Goal: Entertainment & Leisure: Consume media (video, audio)

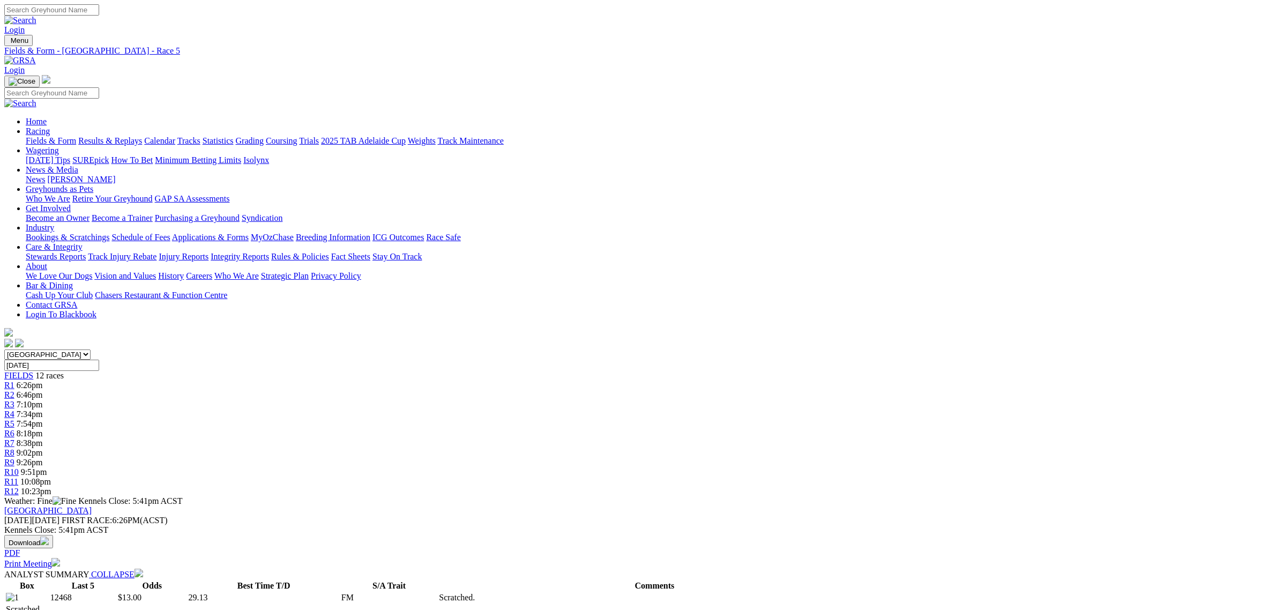
click at [76, 136] on link "Fields & Form" at bounding box center [51, 140] width 50 height 9
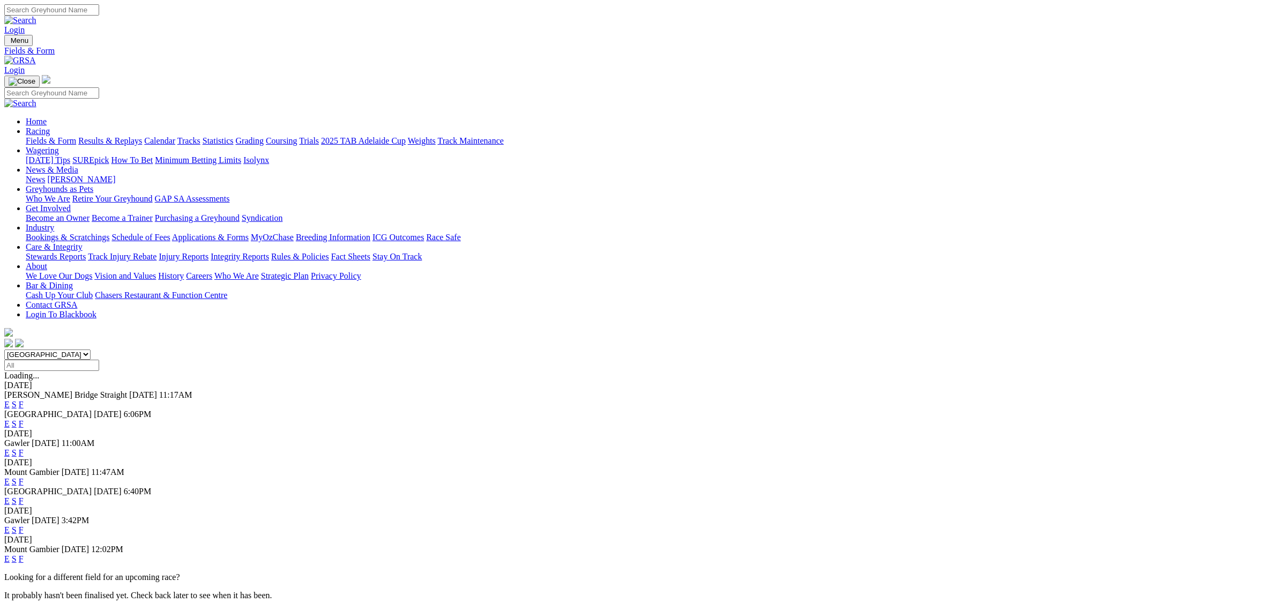
click at [91, 349] on select "South Australia New South Wales Northern Territory Queensland Tasmania Victoria…" at bounding box center [47, 354] width 86 height 10
select select "QLD"
click at [91, 349] on select "South Australia New South Wales Northern Territory Queensland Tasmania Victoria…" at bounding box center [47, 354] width 86 height 10
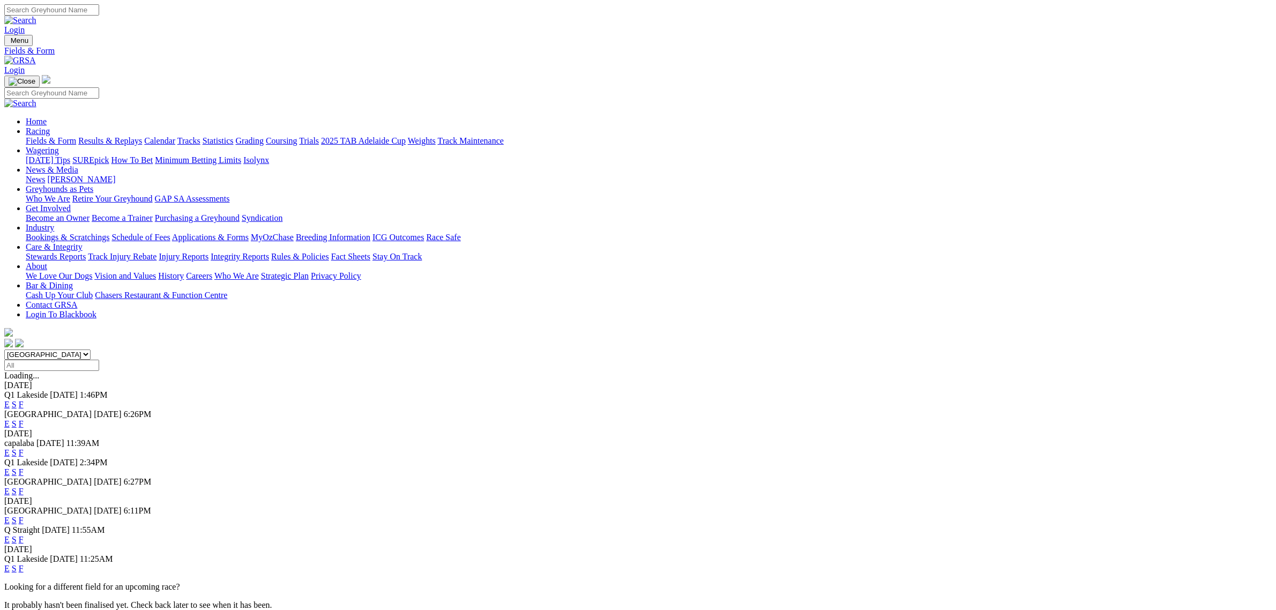
click at [10, 400] on link "E" at bounding box center [6, 404] width 5 height 9
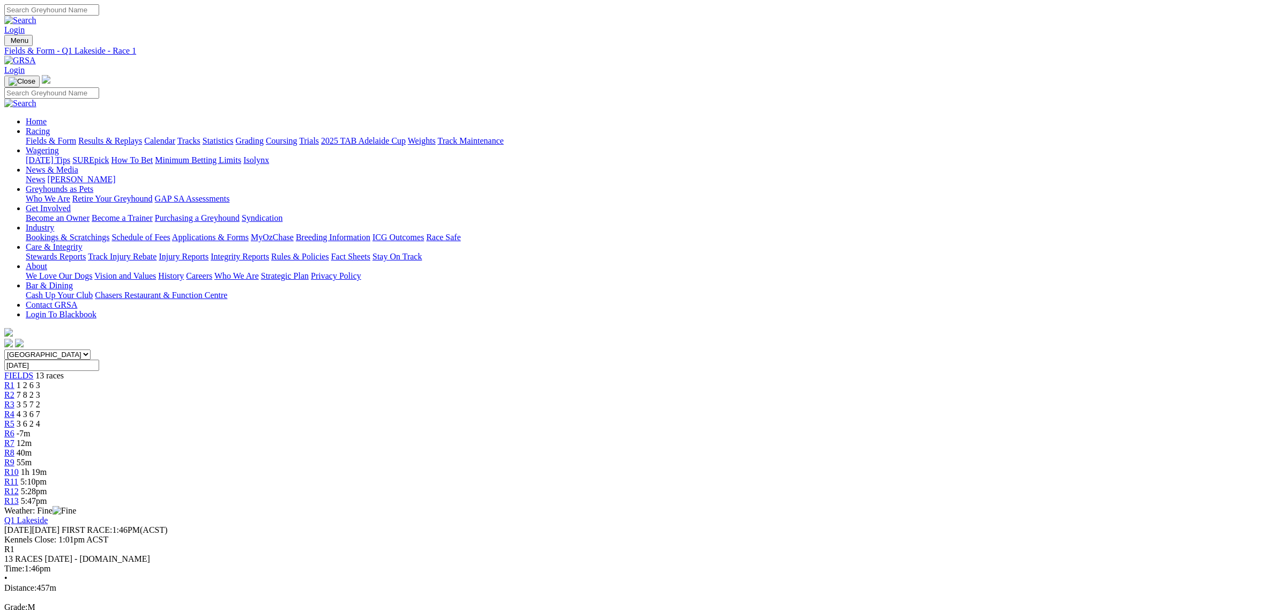
click at [661, 438] on div "R7 12m" at bounding box center [638, 443] width 1268 height 10
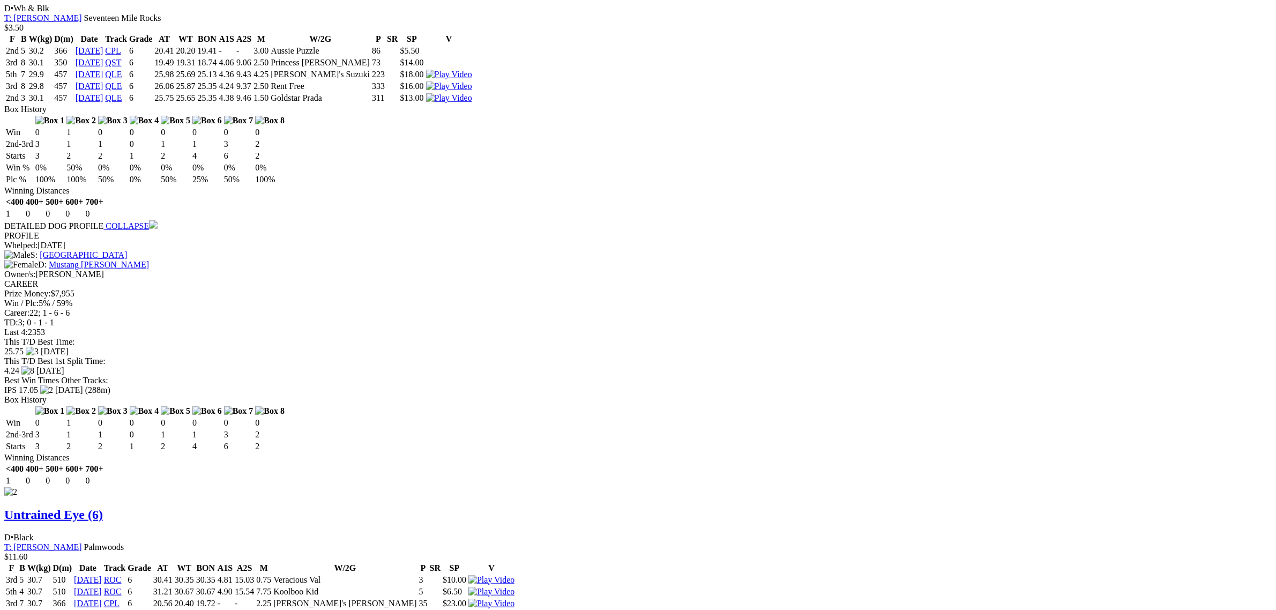
scroll to position [1139, 0]
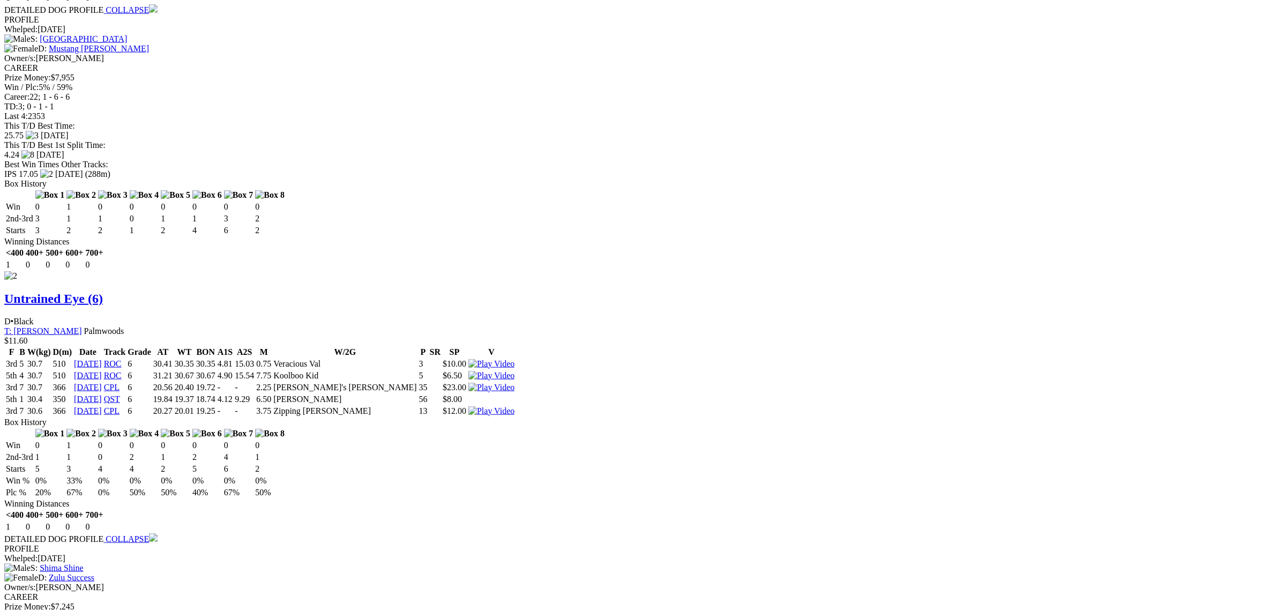
scroll to position [1541, 0]
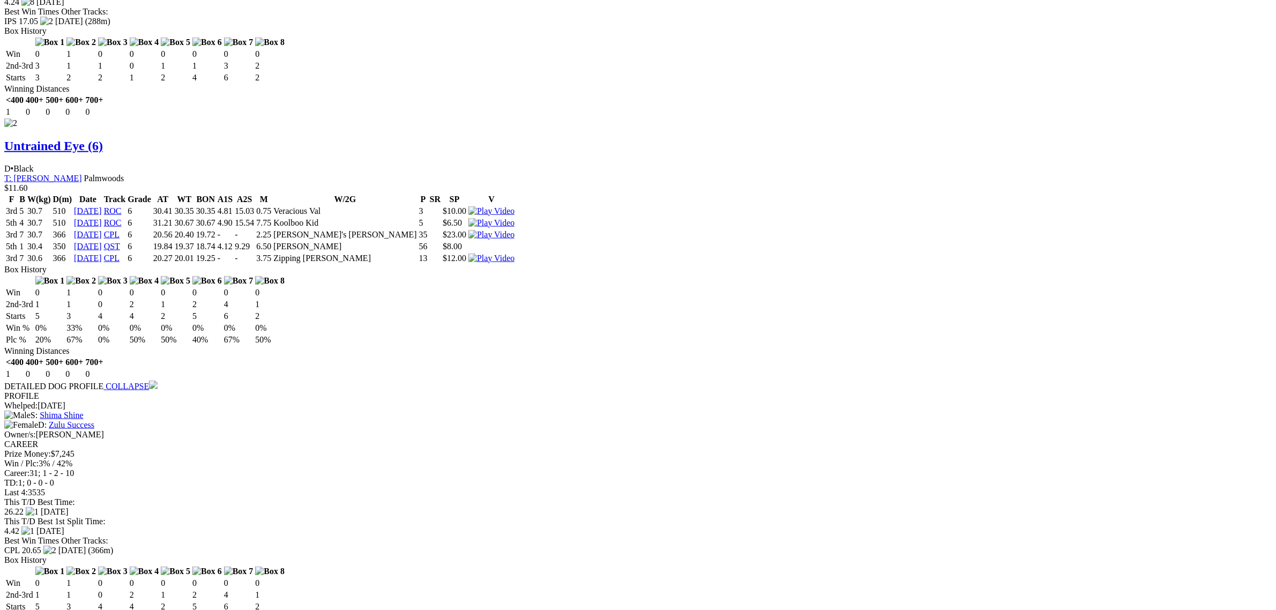
scroll to position [1474, 0]
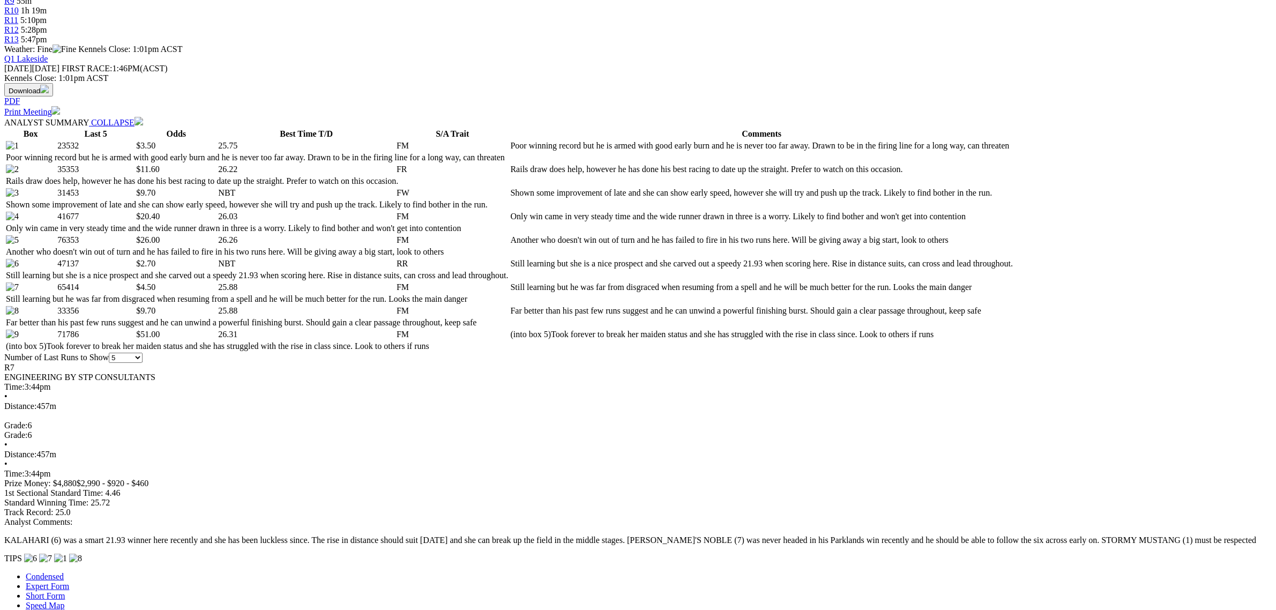
scroll to position [402, 0]
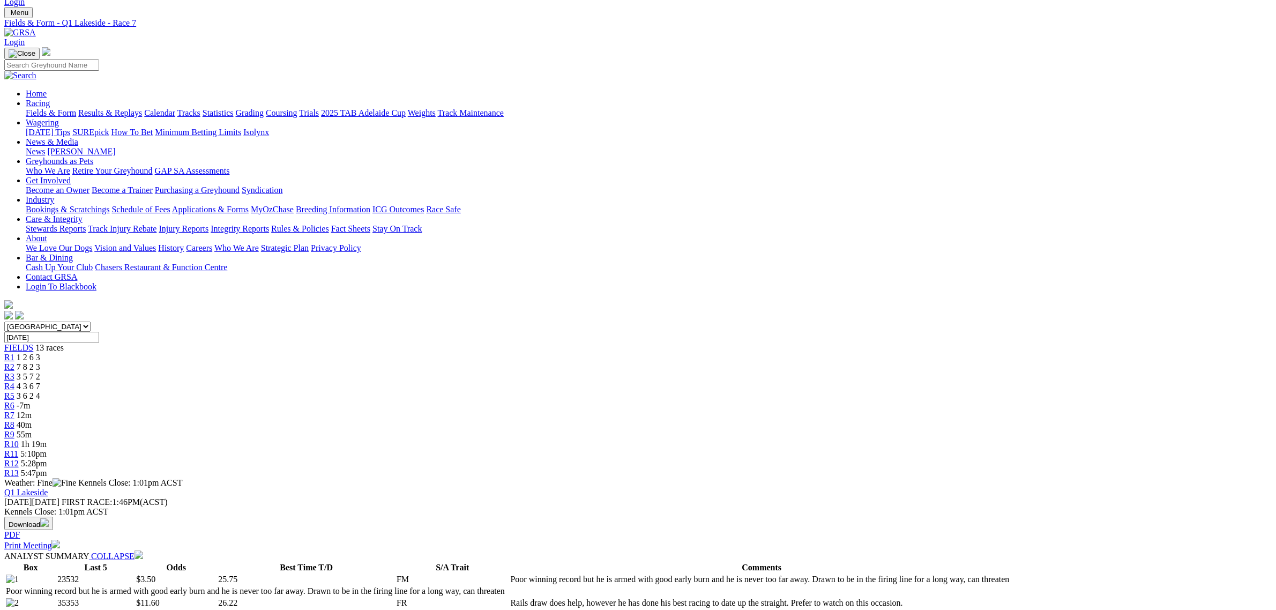
scroll to position [0, 0]
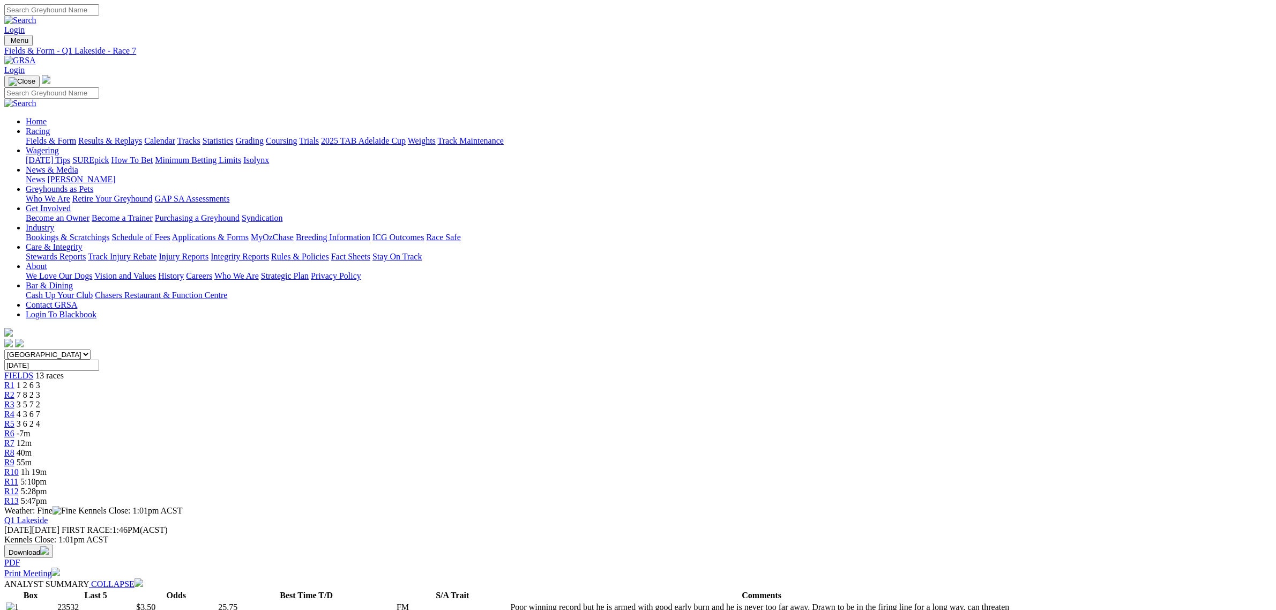
click at [47, 496] on span "5:47pm" at bounding box center [34, 500] width 26 height 9
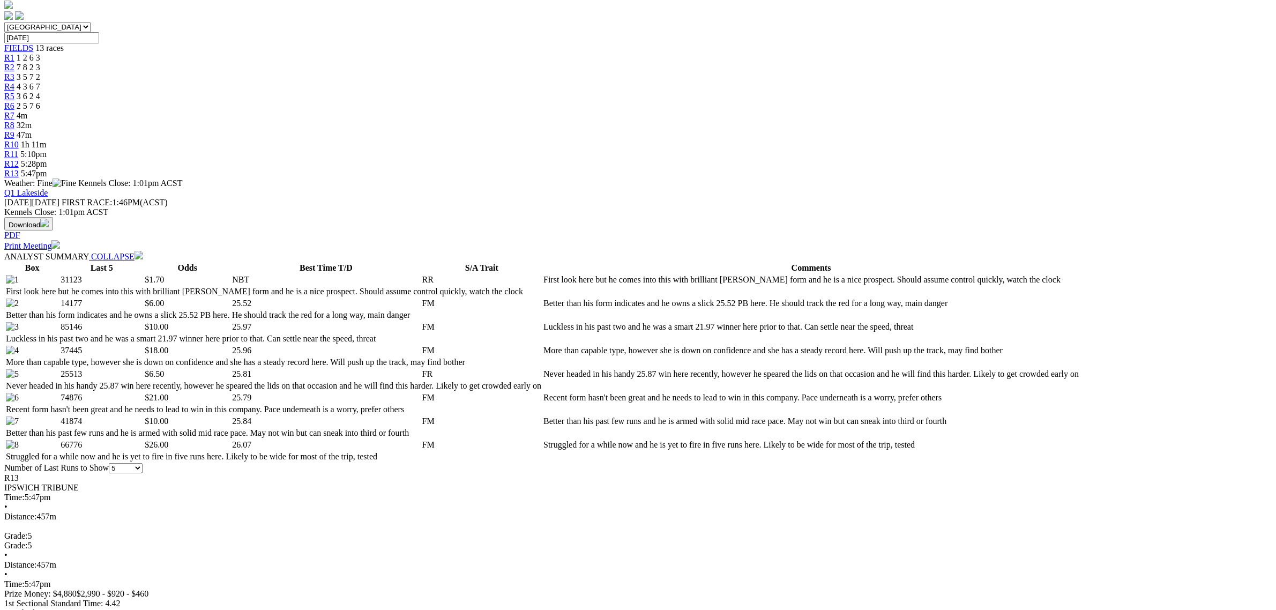
scroll to position [335, 0]
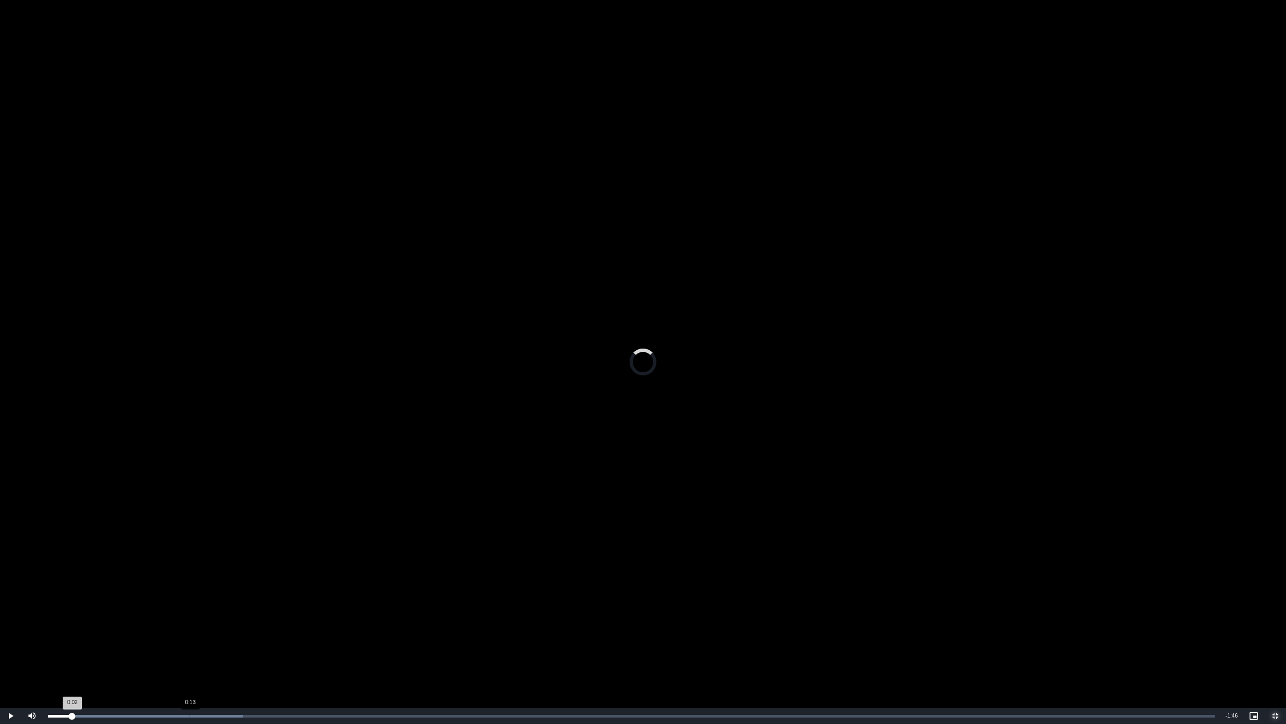
click at [189, 609] on div "Loaded : 16.68% 0:13 0:02" at bounding box center [632, 716] width 1178 height 16
click at [226, 541] on video "To view this video please enable JavaScript, and consider upgrading to a web br…" at bounding box center [643, 362] width 1286 height 724
click at [189, 344] on video "To view this video please enable JavaScript, and consider upgrading to a web br…" at bounding box center [643, 362] width 1286 height 724
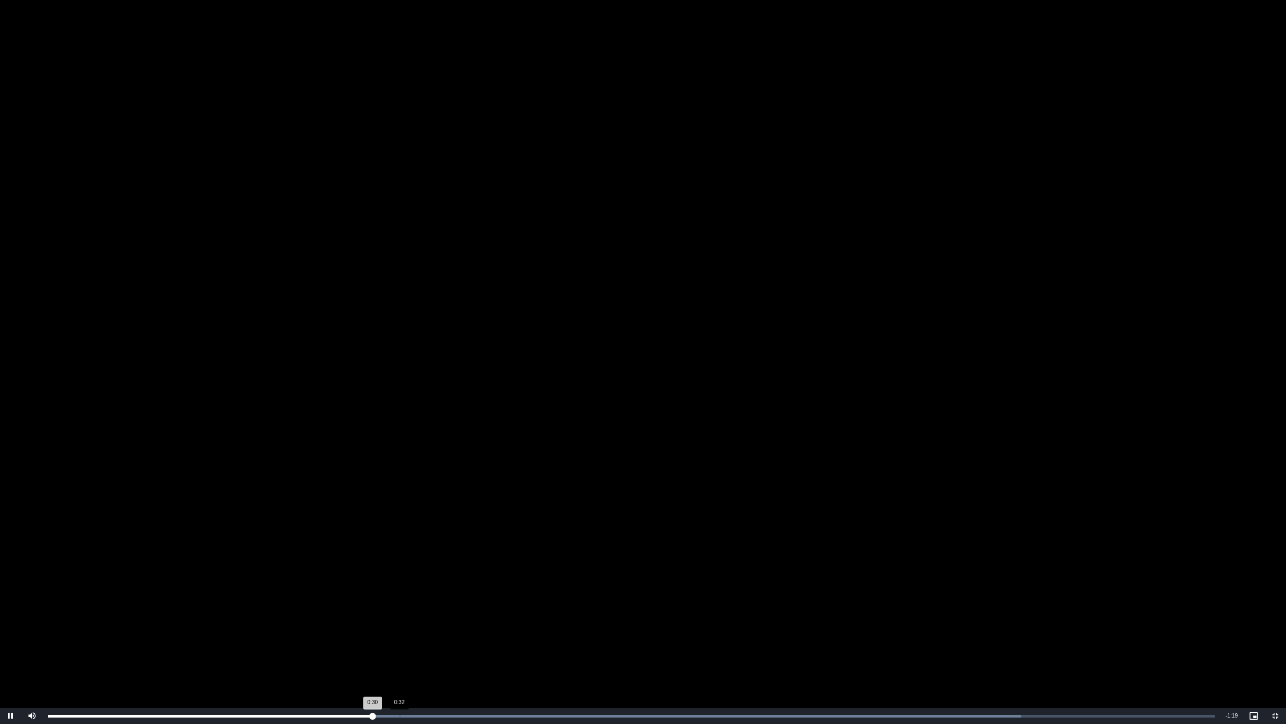
click at [400, 609] on div "Loaded : 83.42% 0:32 0:30" at bounding box center [632, 716] width 1178 height 16
click at [487, 609] on div "Loaded : 94.54% 0:40 0:38" at bounding box center [632, 716] width 1178 height 16
click at [517, 609] on div "0:43" at bounding box center [517, 716] width 1 height 3
click at [557, 548] on video "To view this video please enable JavaScript, and consider upgrading to a web br…" at bounding box center [643, 362] width 1286 height 724
click at [363, 496] on video "To view this video please enable JavaScript, and consider upgrading to a web br…" at bounding box center [643, 362] width 1286 height 724
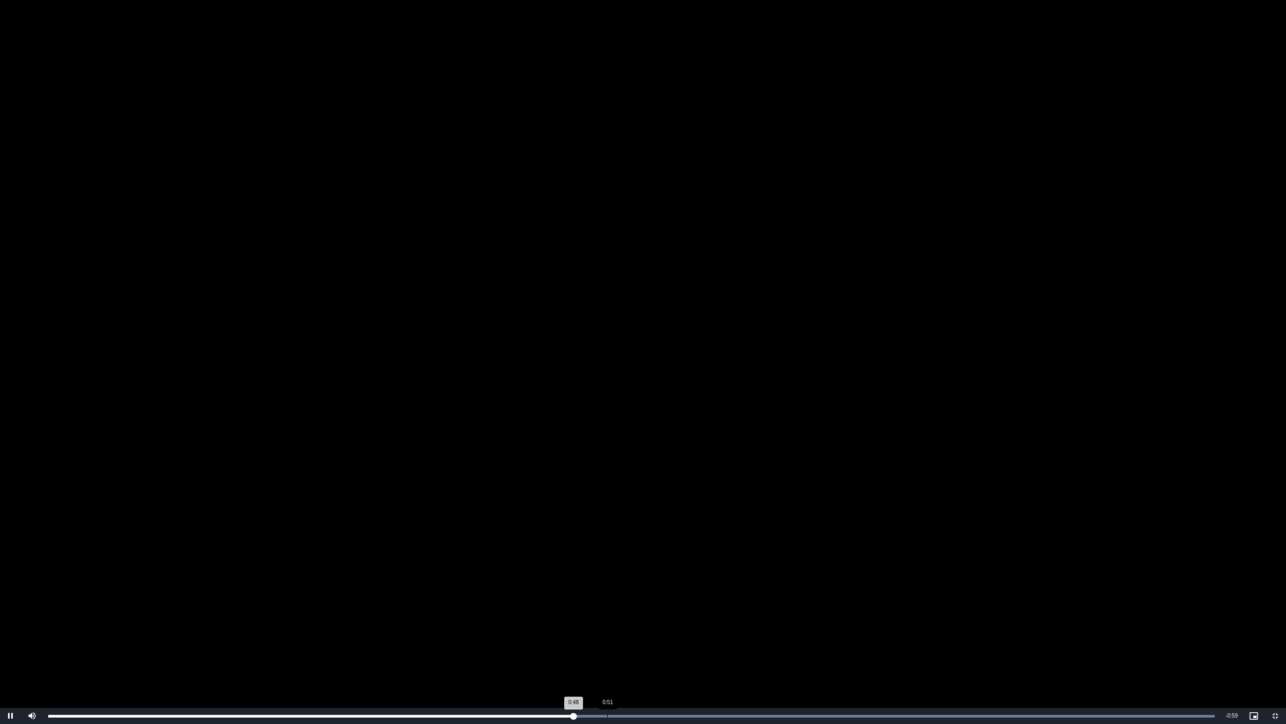
click at [607, 609] on div "Loaded : 100.00% 0:51 0:48" at bounding box center [632, 716] width 1178 height 16
click at [635, 609] on div "Loaded : 100.00% 0:54 0:51" at bounding box center [632, 716] width 1178 height 16
click at [673, 609] on div "Loaded : 100.00% 0:55 0:54" at bounding box center [632, 716] width 1178 height 16
click at [729, 609] on div "Loaded : 100.00% 1:02 0:57" at bounding box center [632, 716] width 1178 height 16
click at [792, 609] on div "Loaded : 100.00% 1:08 1:02" at bounding box center [632, 716] width 1178 height 16
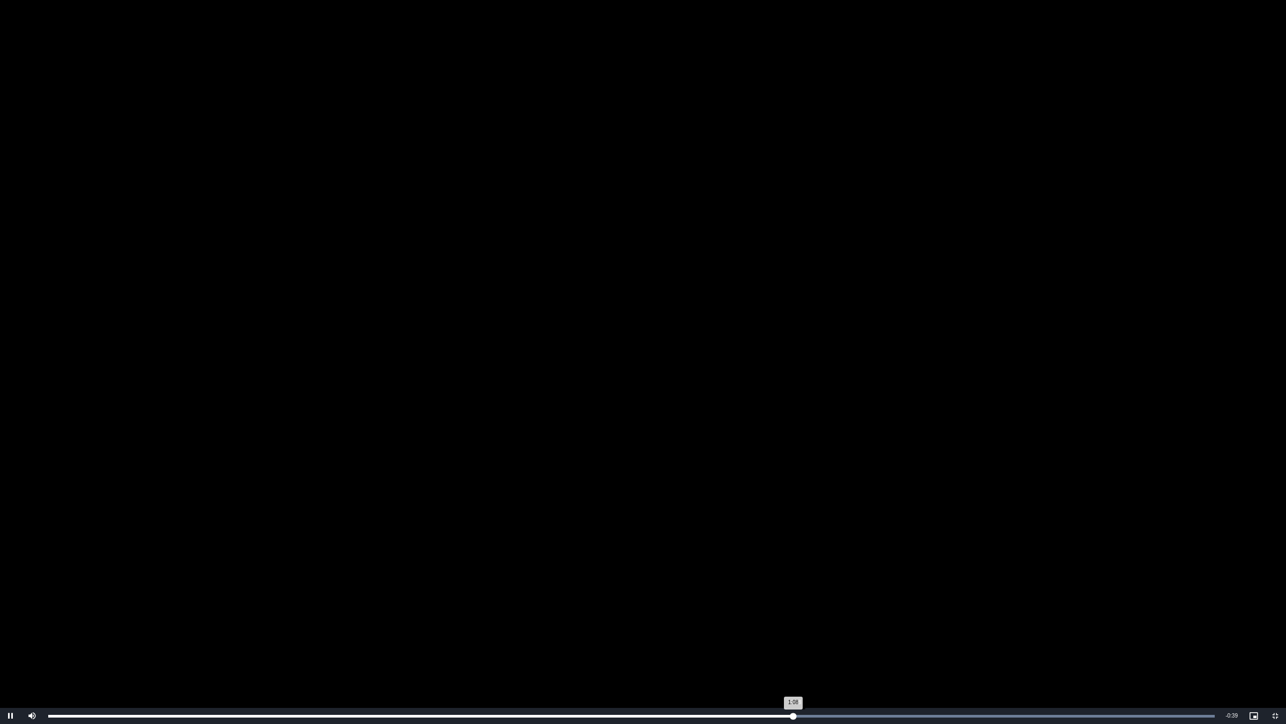
click at [829, 609] on div "Loaded : 100.00% 1:08 1:08" at bounding box center [632, 716] width 1178 height 16
click at [868, 609] on div "Loaded : 100.00% 1:15 1:12" at bounding box center [632, 716] width 1178 height 16
click at [902, 609] on div "Loaded : 100.00% 1:18 1:15" at bounding box center [632, 716] width 1178 height 16
click at [218, 609] on div "Loaded : 100.00% 0:16 1:25" at bounding box center [632, 716] width 1178 height 16
click at [253, 609] on div "Loaded : 100.00% 0:18 0:16" at bounding box center [632, 716] width 1178 height 16
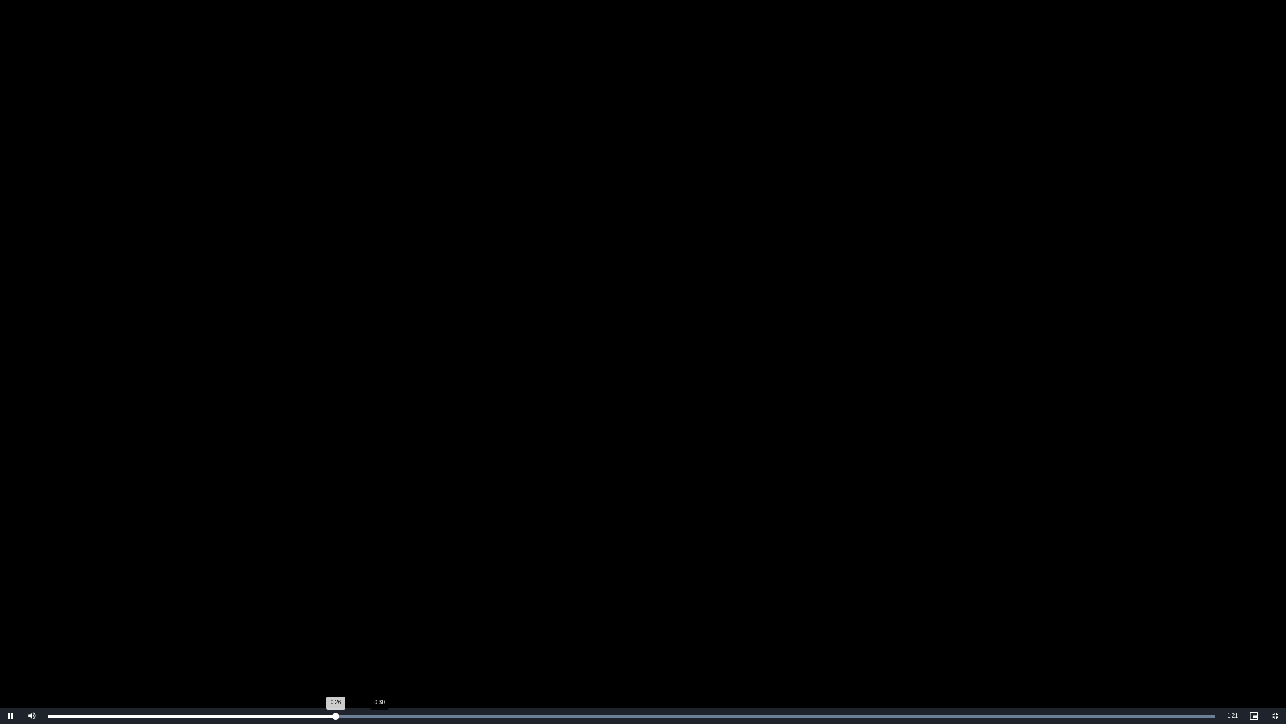
click at [379, 609] on div "0:30" at bounding box center [379, 716] width 1 height 3
click at [411, 609] on div "Loaded : 100.00% 0:33 0:30" at bounding box center [632, 716] width 1178 height 16
click at [449, 609] on div "Loaded : 100.00% 0:36 0:33" at bounding box center [632, 716] width 1178 height 16
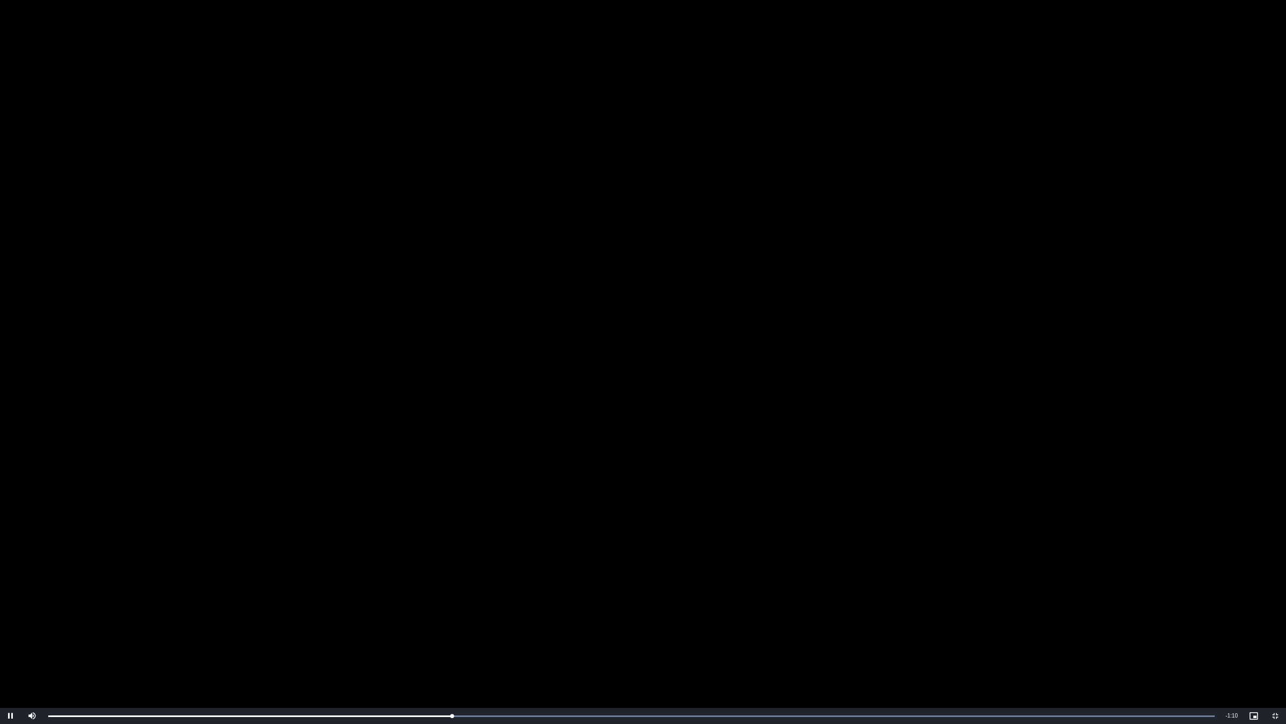
click at [623, 604] on video "To view this video please enable JavaScript, and consider upgrading to a web br…" at bounding box center [643, 362] width 1286 height 724
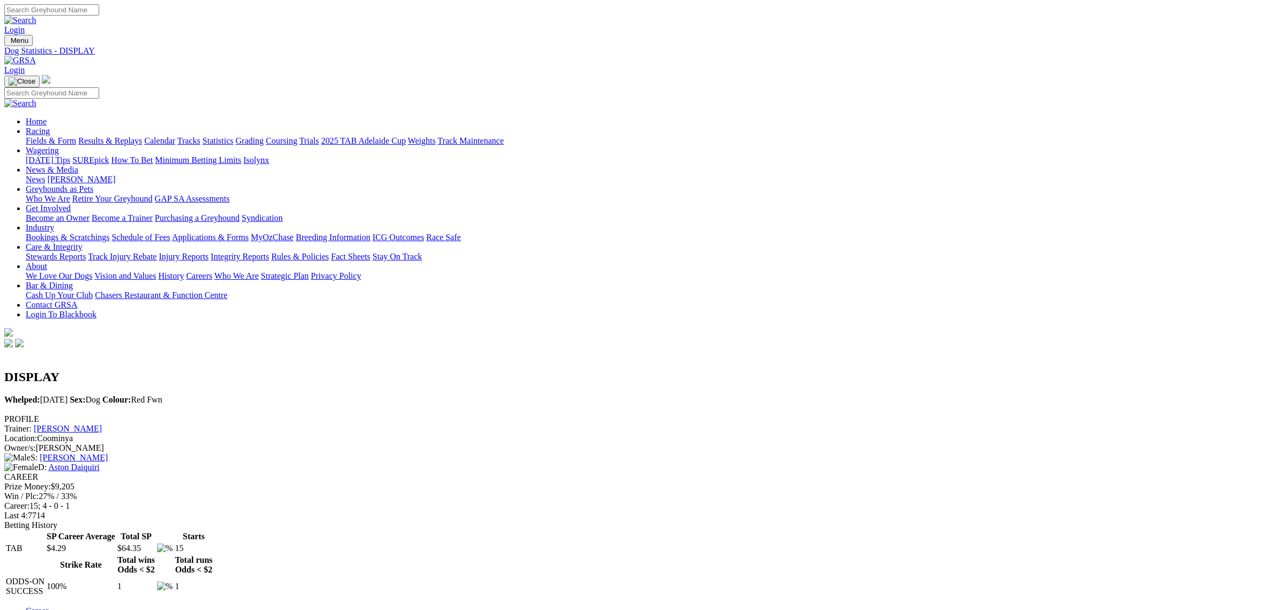
scroll to position [268, 0]
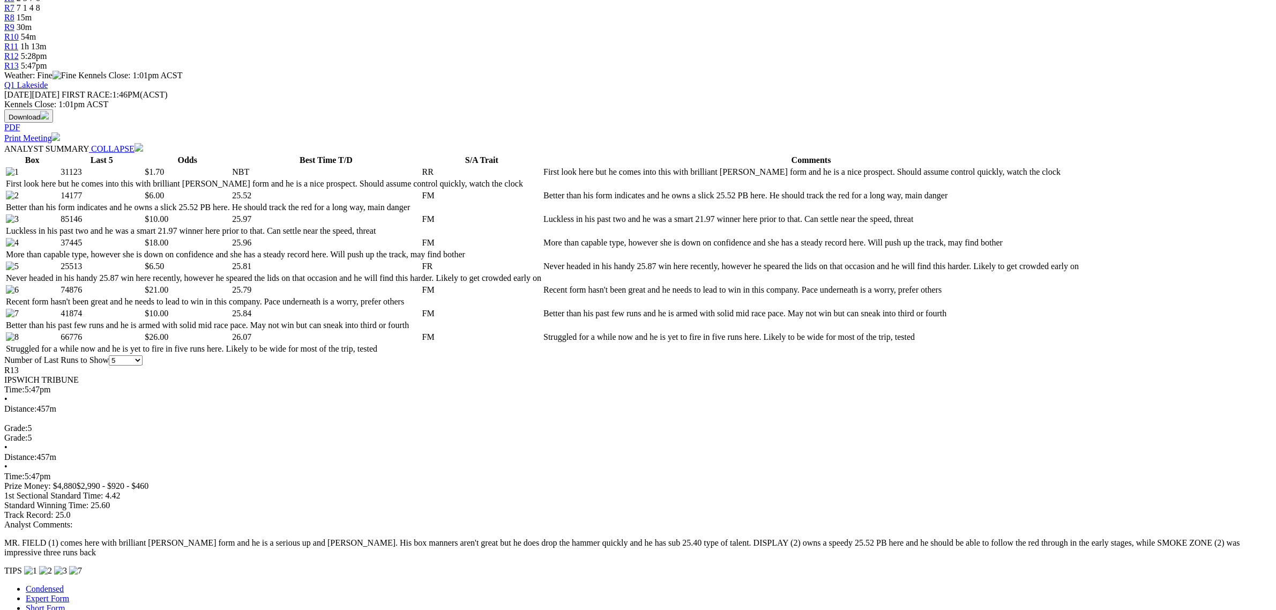
scroll to position [469, 0]
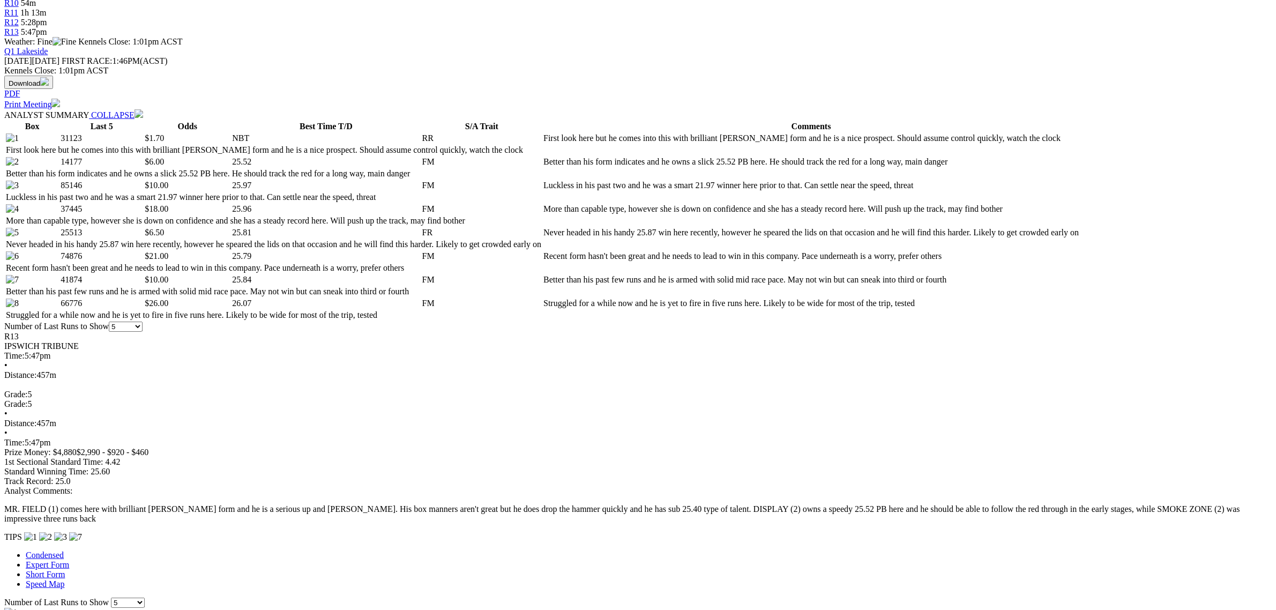
drag, startPoint x: 353, startPoint y: 279, endPoint x: 229, endPoint y: 280, distance: 123.8
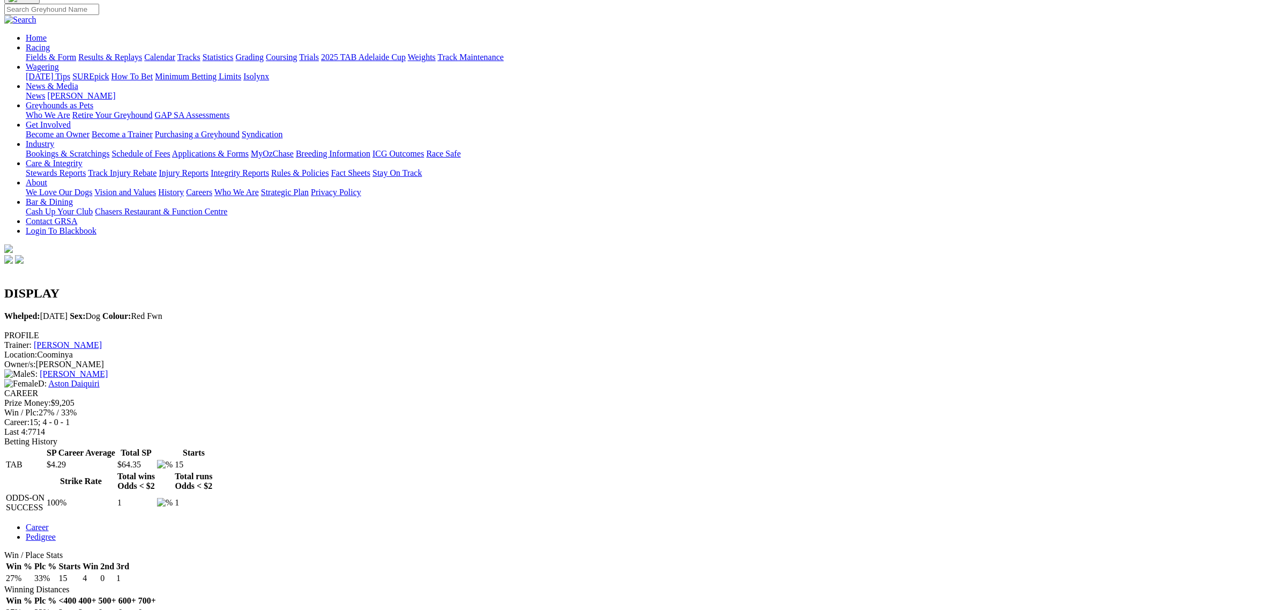
scroll to position [201, 0]
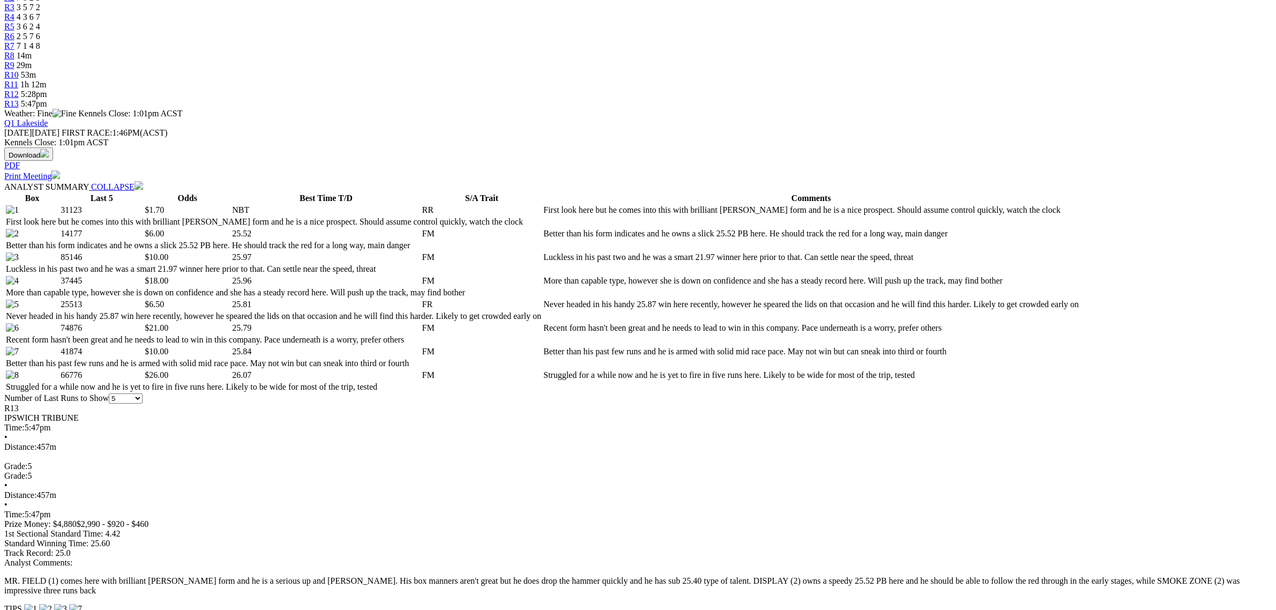
scroll to position [469, 0]
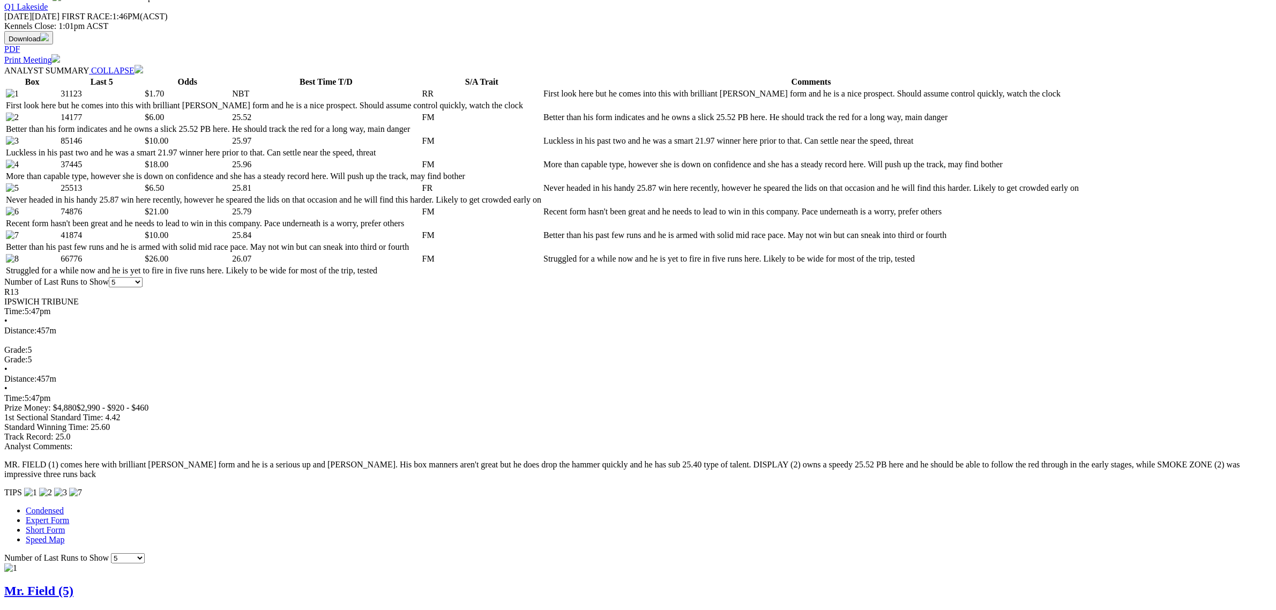
scroll to position [603, 0]
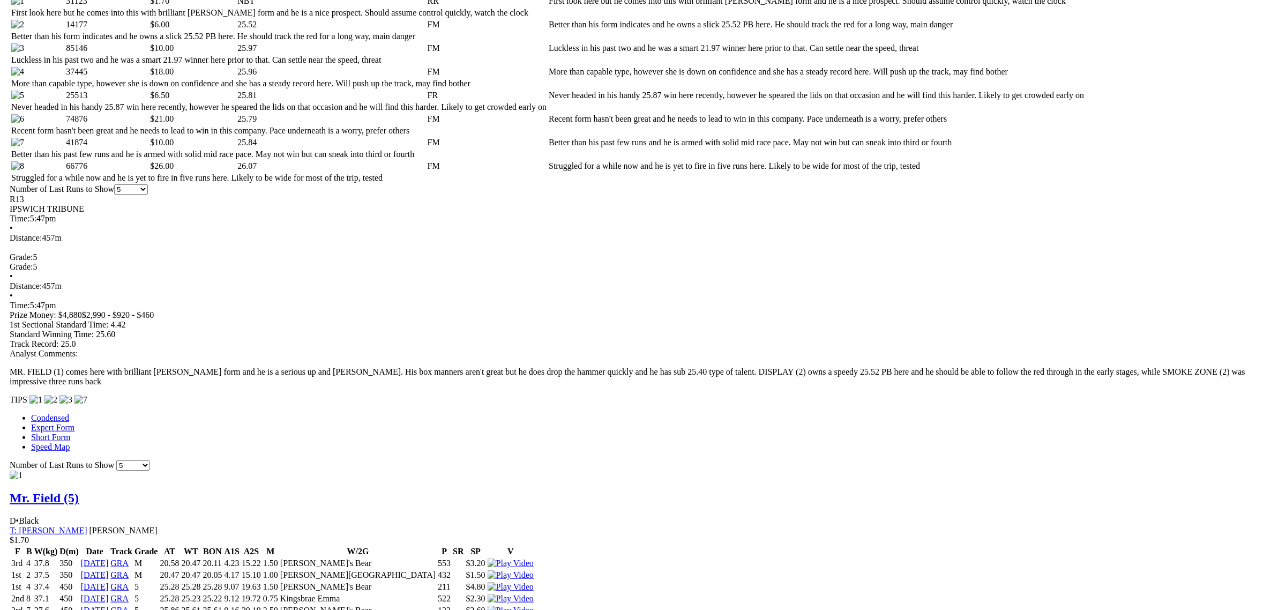
scroll to position [804, 0]
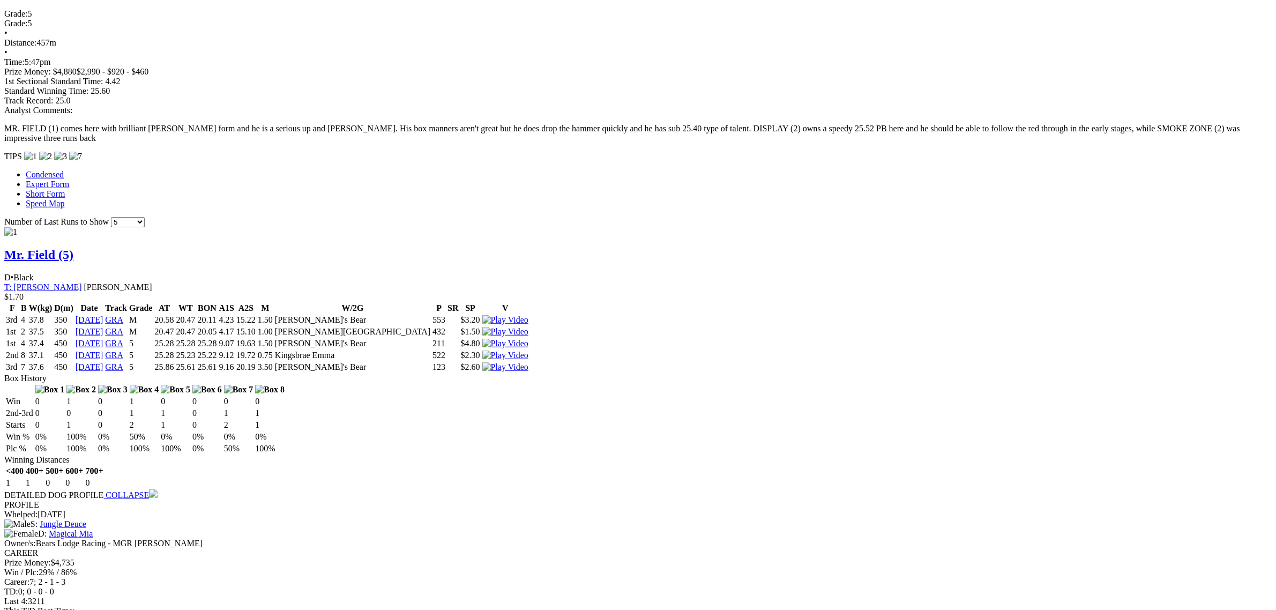
scroll to position [1005, 0]
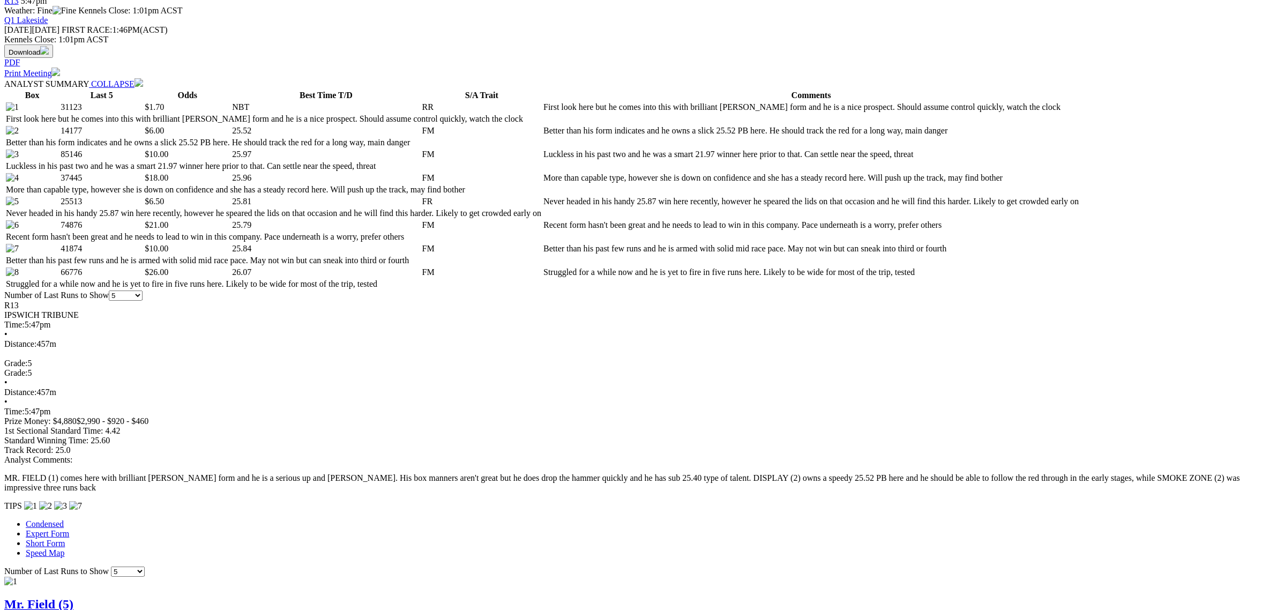
scroll to position [469, 0]
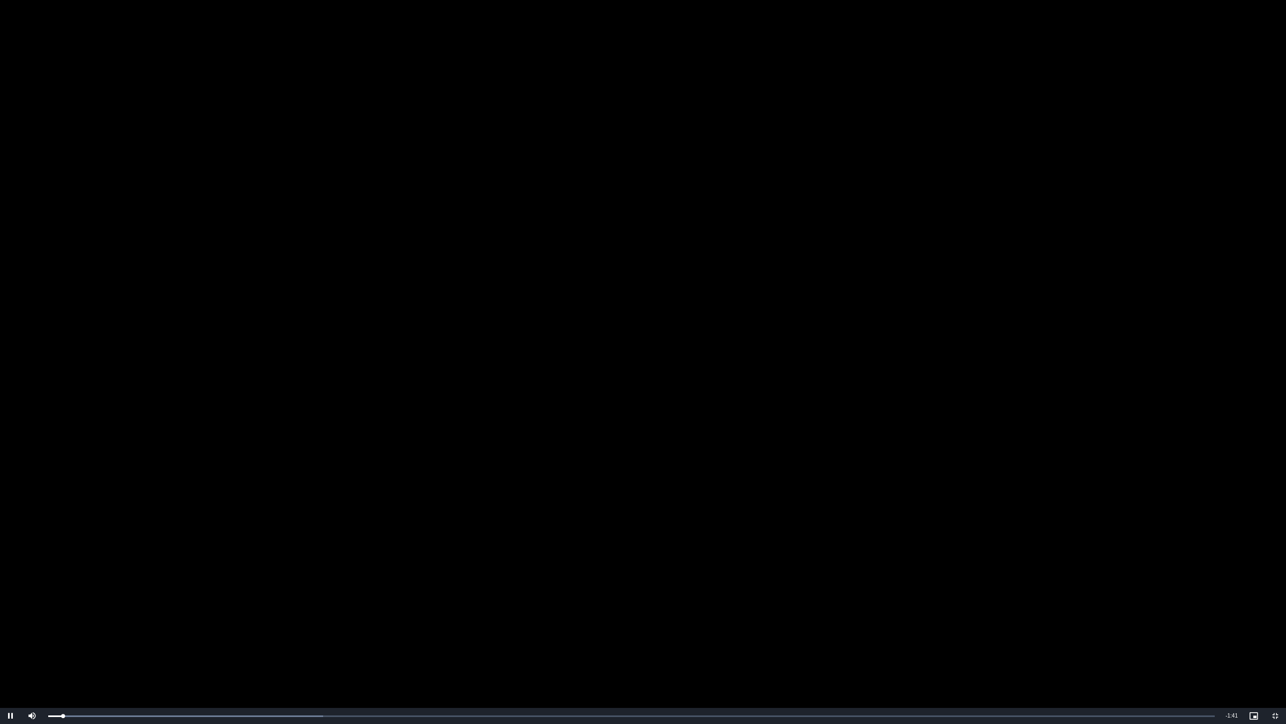
drag, startPoint x: 145, startPoint y: 703, endPoint x: 148, endPoint y: 715, distance: 11.7
click at [146, 609] on video "To view this video please enable JavaScript, and consider upgrading to a web br…" at bounding box center [643, 362] width 1286 height 724
click at [149, 609] on div "0:08" at bounding box center [149, 716] width 1 height 3
click at [192, 609] on div "Loaded : 29.44% 0:12 0:12" at bounding box center [632, 716] width 1178 height 16
click at [290, 571] on video "To view this video please enable JavaScript, and consider upgrading to a web br…" at bounding box center [643, 362] width 1286 height 724
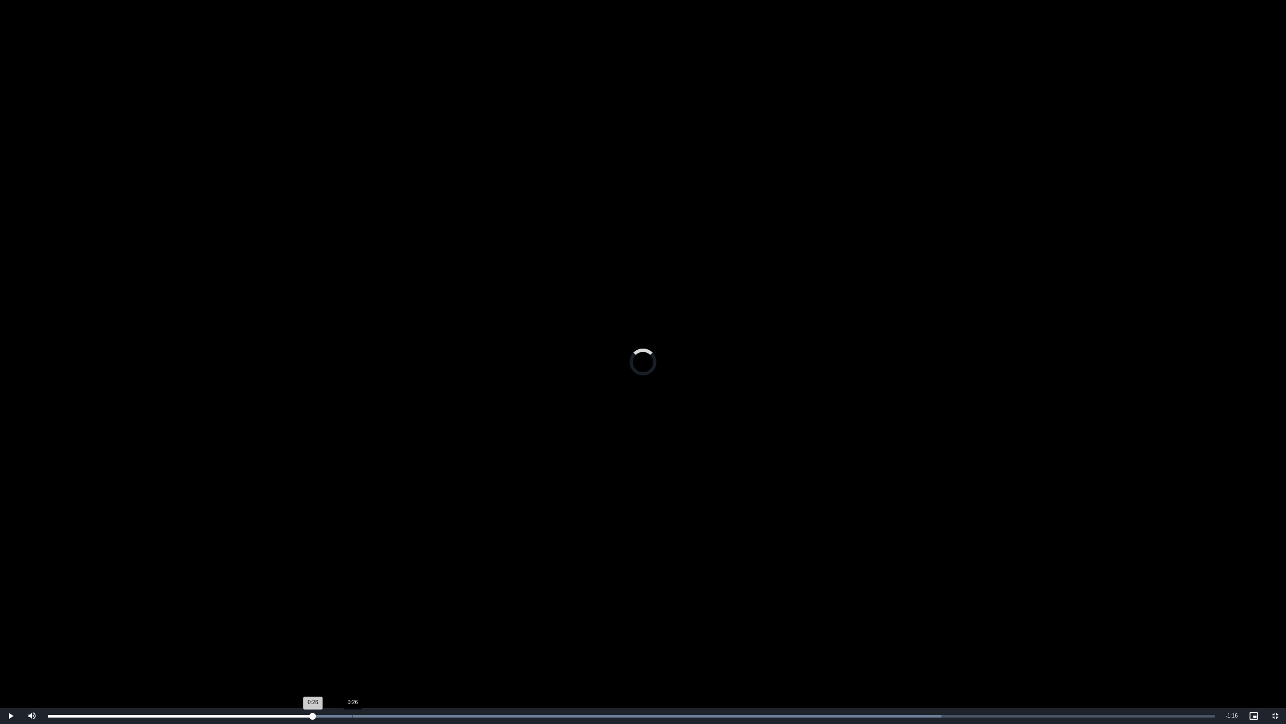
click at [352, 609] on div "Loaded : 76.55% 0:26 0:26" at bounding box center [632, 716] width 1178 height 16
click at [300, 609] on div "Loaded : 76.55% 0:21 0:27" at bounding box center [632, 716] width 1178 height 16
click at [237, 609] on div "Loaded : 82.44% 0:16 0:23" at bounding box center [632, 716] width 1178 height 16
click at [542, 609] on div "Loaded : 100.00% 0:42 0:42" at bounding box center [632, 716] width 1178 height 16
click at [567, 609] on div "Loaded : 100.00% 0:45 0:42" at bounding box center [632, 716] width 1178 height 16
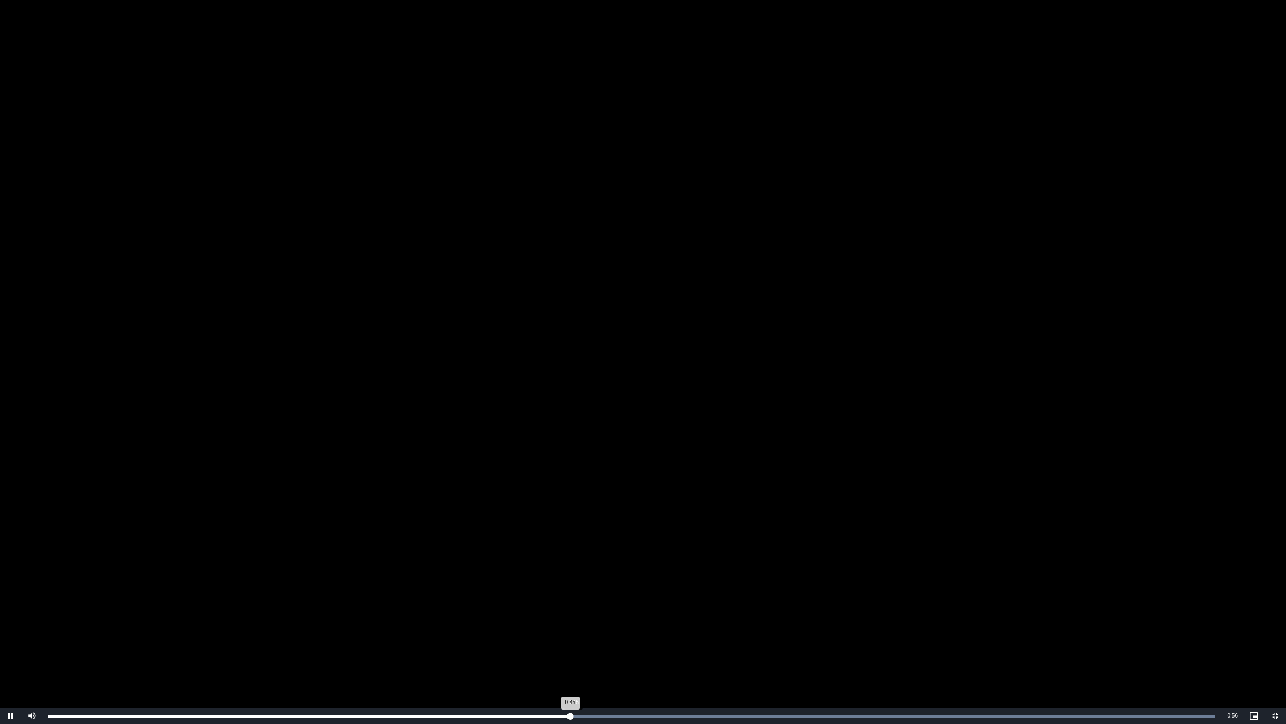
click at [604, 609] on div "Loaded : 100.00% 0:45 0:45" at bounding box center [632, 716] width 1178 height 16
click at [628, 609] on div "Loaded : 100.00% 0:50 0:48" at bounding box center [632, 716] width 1178 height 16
click at [654, 609] on div "Loaded : 100.00% 0:52 0:50" at bounding box center [632, 716] width 1178 height 16
click at [676, 609] on div "Loaded : 100.00% 0:54 0:54" at bounding box center [632, 716] width 1178 height 16
click at [708, 609] on div "Loaded : 100.00% 0:56 0:55" at bounding box center [632, 716] width 1178 height 16
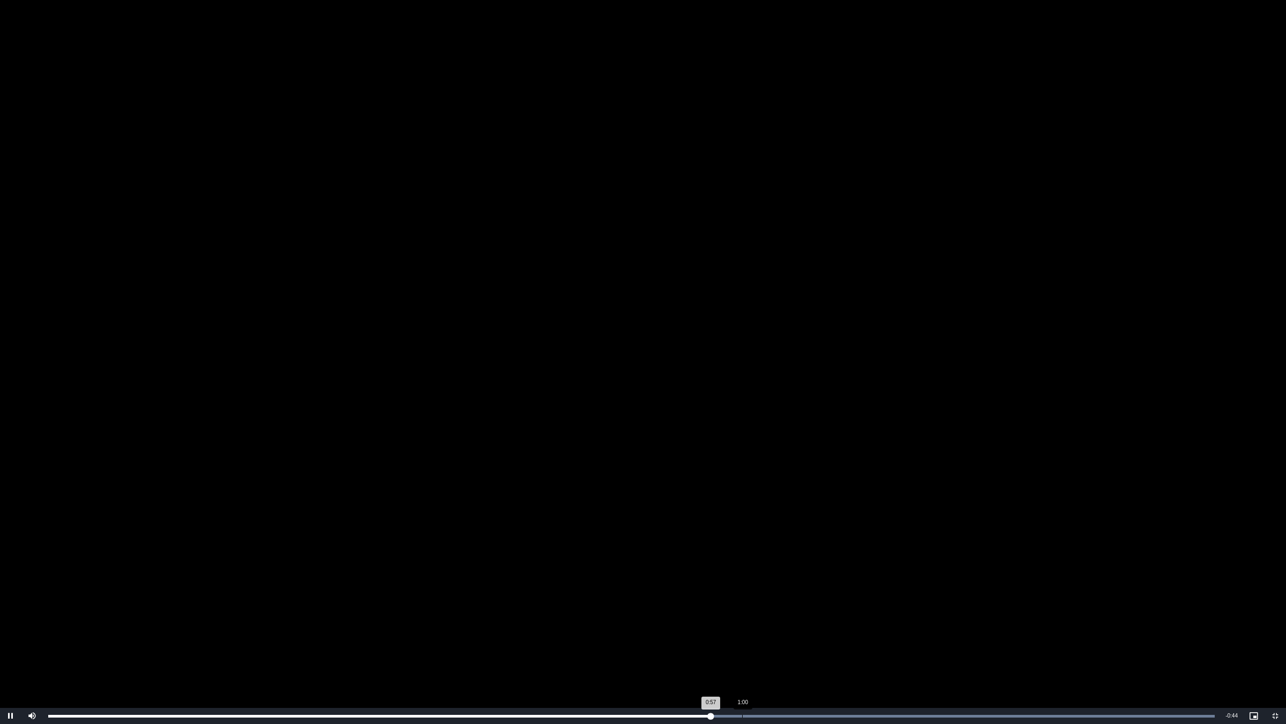
click at [744, 609] on div "Loaded : 100.00% 1:00 0:57" at bounding box center [632, 716] width 1178 height 16
click at [772, 609] on div "Loaded : 100.00% 1:03 1:00" at bounding box center [632, 716] width 1178 height 16
click at [810, 609] on div "Loaded : 100.00% 1:06 1:03" at bounding box center [632, 716] width 1178 height 16
click at [859, 609] on div "Loaded : 100.00% 1:06 1:06" at bounding box center [632, 716] width 1178 height 16
click at [890, 609] on div "Loaded : 100.00% 1:13 1:13" at bounding box center [632, 716] width 1178 height 16
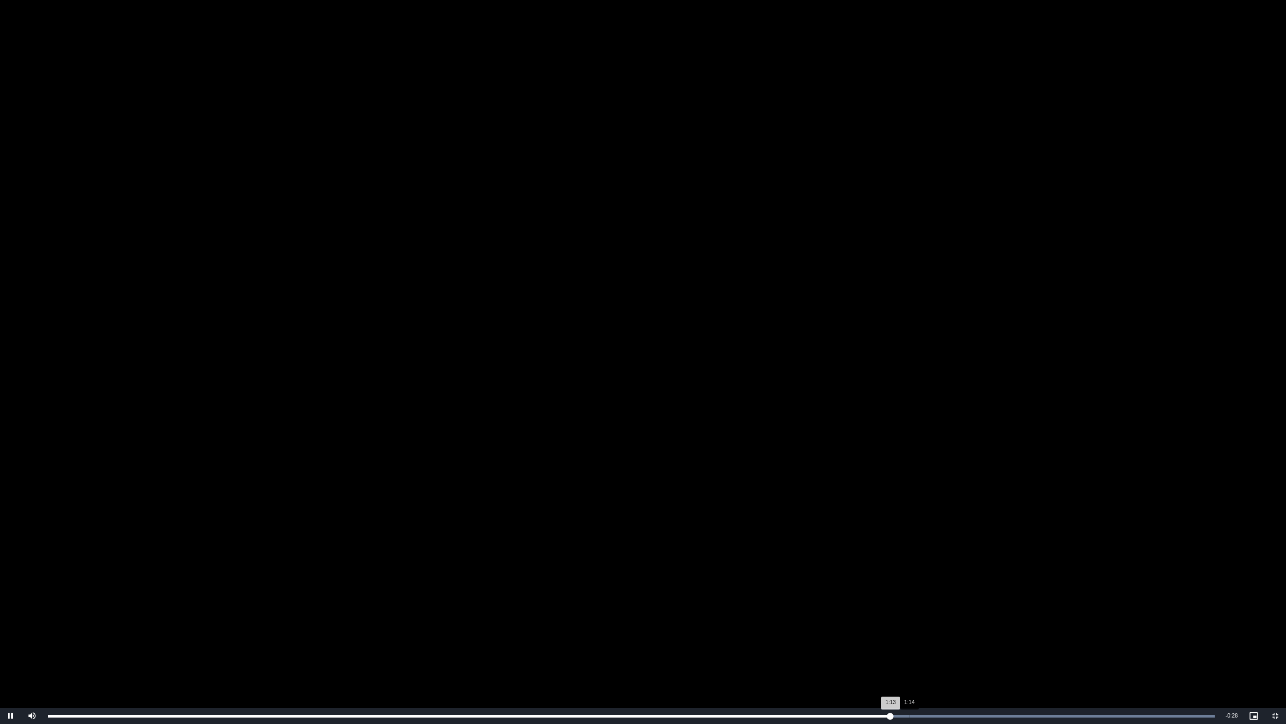
click at [909, 609] on div "1:14" at bounding box center [909, 716] width 1 height 3
click at [954, 609] on div "Loaded : 100.00% 1:18 1:18" at bounding box center [632, 716] width 1178 height 16
click at [925, 609] on div "Loaded : 100.00% 1:16 1:19" at bounding box center [632, 716] width 1178 height 16
click at [902, 609] on div "Loaded : 100.00% 1:15 1:16" at bounding box center [632, 716] width 1178 height 16
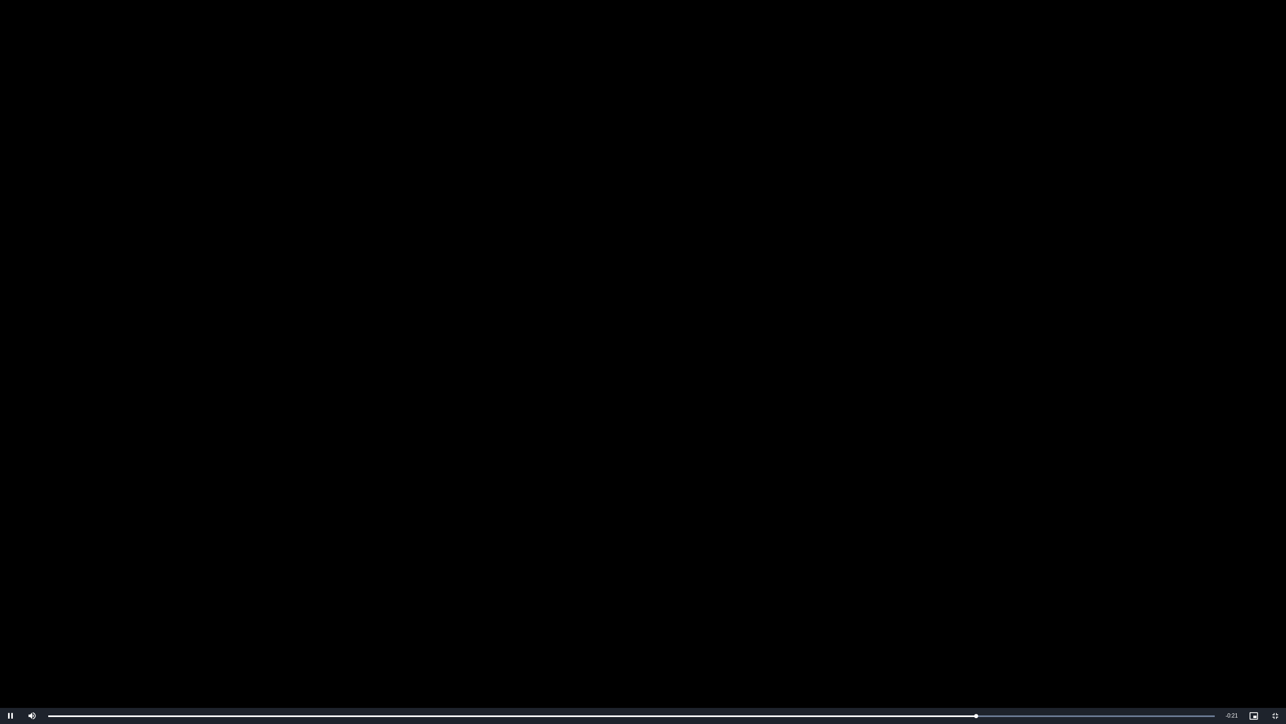
click at [738, 558] on video "To view this video please enable JavaScript, and consider upgrading to a web br…" at bounding box center [643, 362] width 1286 height 724
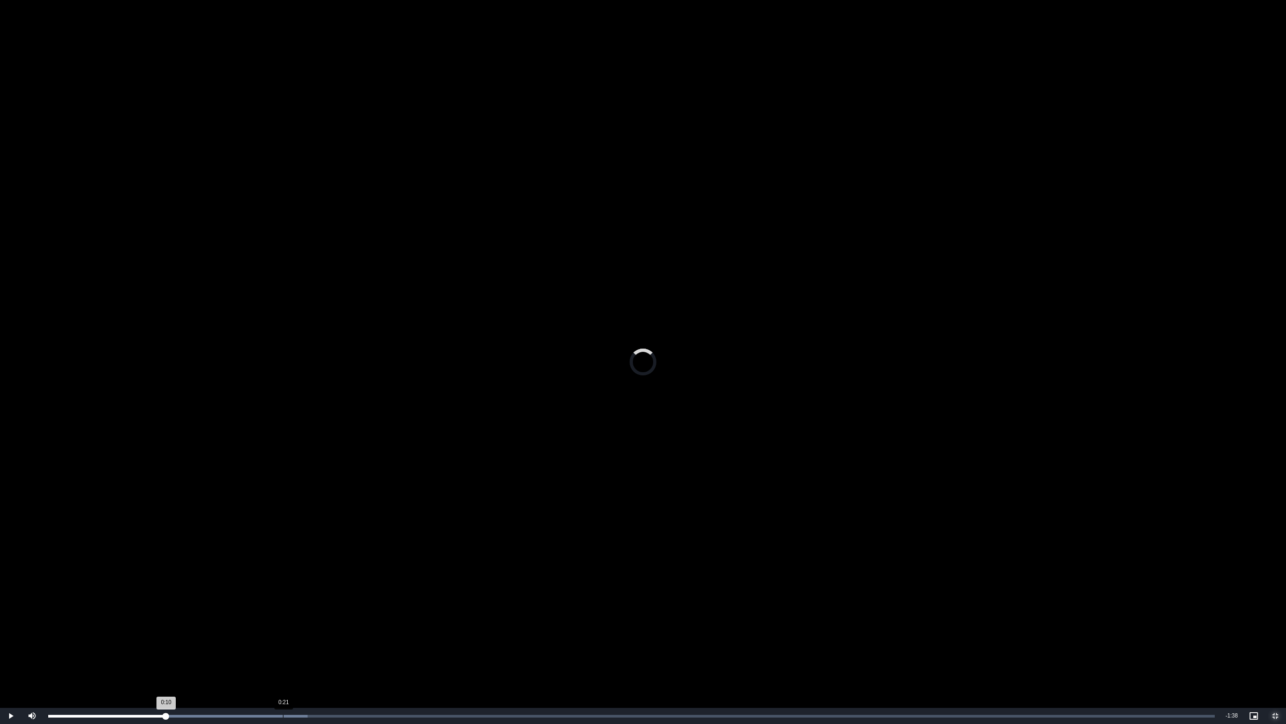
click at [283, 609] on div "Loaded : 22.24% 0:21 0:10" at bounding box center [632, 716] width 1178 height 16
click at [231, 609] on div "Loaded : 27.81% 0:16 0:16" at bounding box center [632, 716] width 1178 height 16
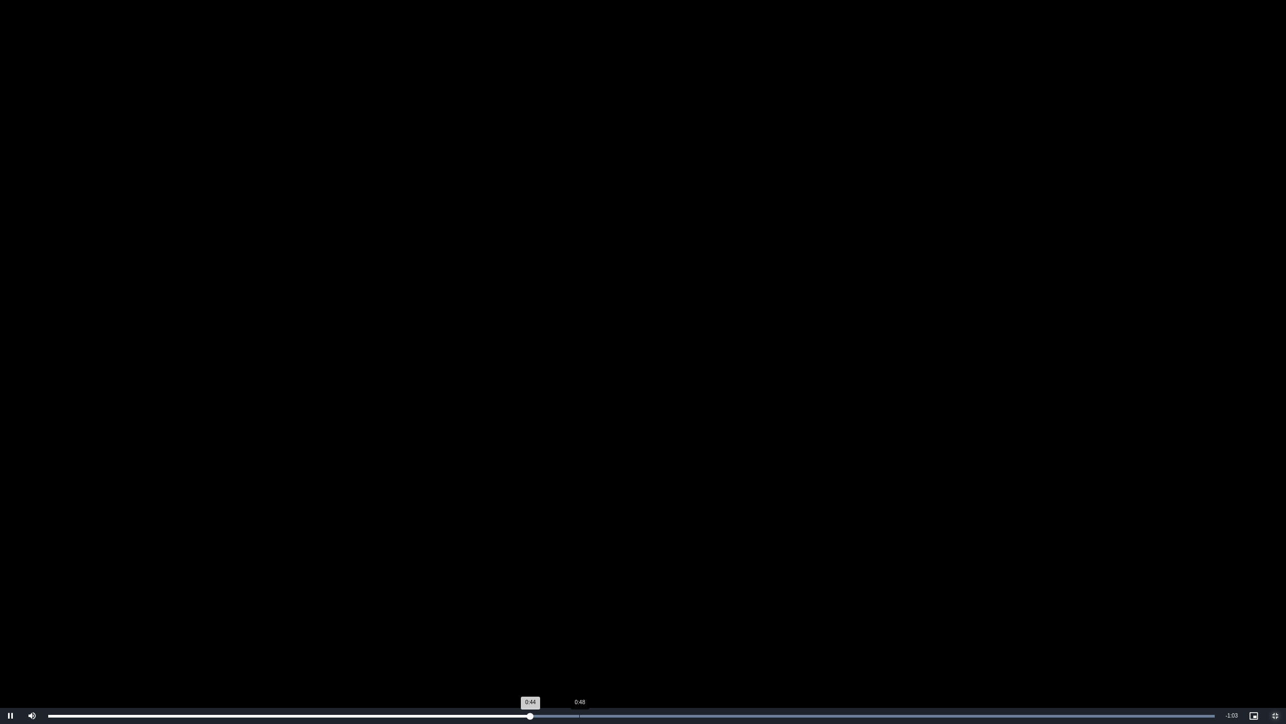
click at [580, 609] on div "Loaded : 100.00% 0:48 0:44" at bounding box center [632, 716] width 1178 height 16
click at [641, 609] on div "Loaded : 100.00% 0:53 0:49" at bounding box center [632, 716] width 1178 height 16
click at [713, 609] on div "Loaded : 100.00% 1:01 0:54" at bounding box center [632, 716] width 1178 height 16
click at [942, 609] on div "Loaded : 100.00% 1:22 1:27" at bounding box center [632, 716] width 1178 height 16
click at [912, 609] on div "Loaded : 100.00% 1:19 1:22" at bounding box center [632, 716] width 1178 height 16
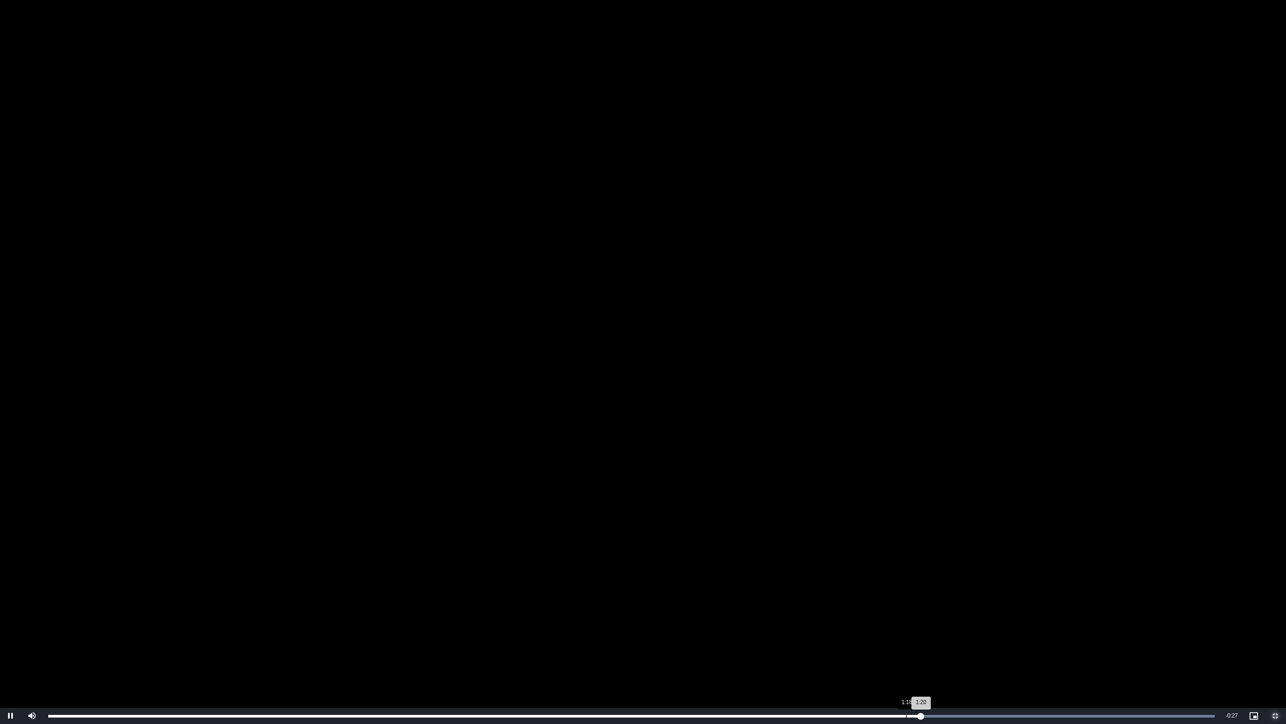
click at [906, 609] on div "Loaded : 100.00% 1:18 1:20" at bounding box center [632, 716] width 1178 height 16
click at [1063, 609] on div "Loaded : 100.00% 1:33 1:30" at bounding box center [632, 716] width 1178 height 16
click at [1092, 609] on div "Loaded : 100.00% 1:35 1:33" at bounding box center [632, 716] width 1178 height 16
click at [1126, 609] on div "Loaded : 100.00% 1:38 1:36" at bounding box center [632, 716] width 1178 height 16
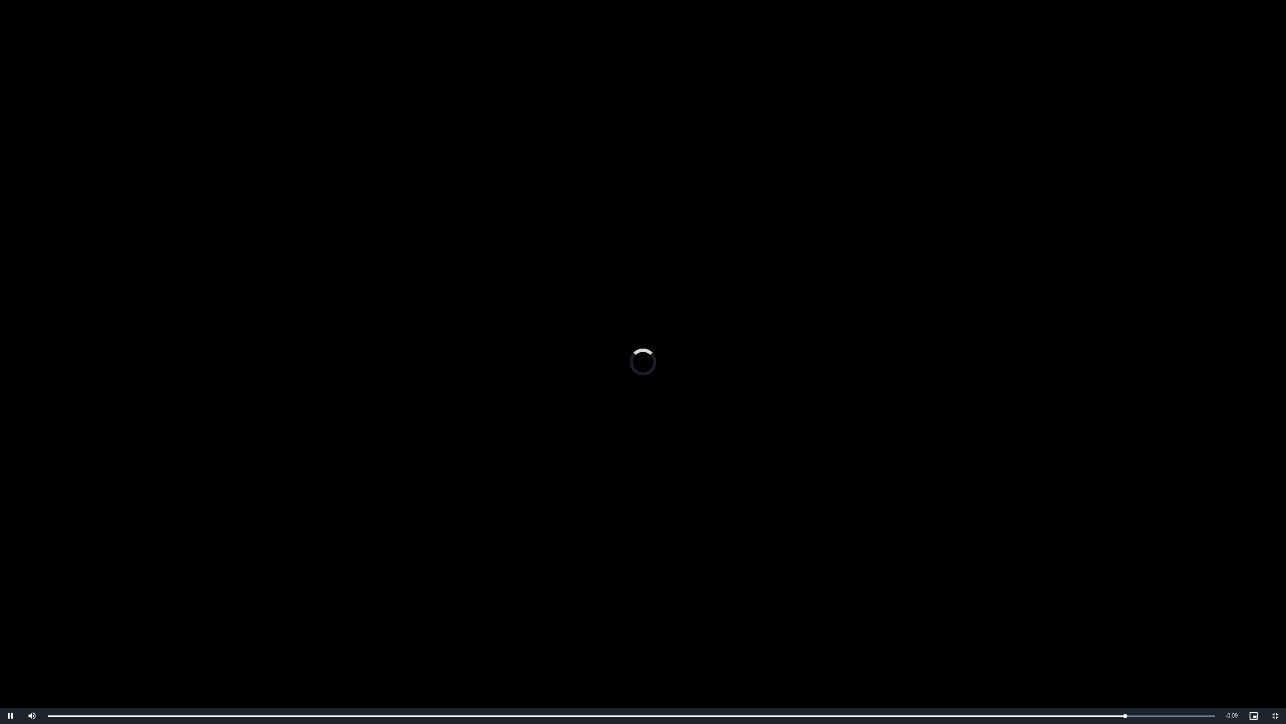
click at [869, 443] on video "To view this video please enable JavaScript, and consider upgrading to a web br…" at bounding box center [643, 362] width 1286 height 724
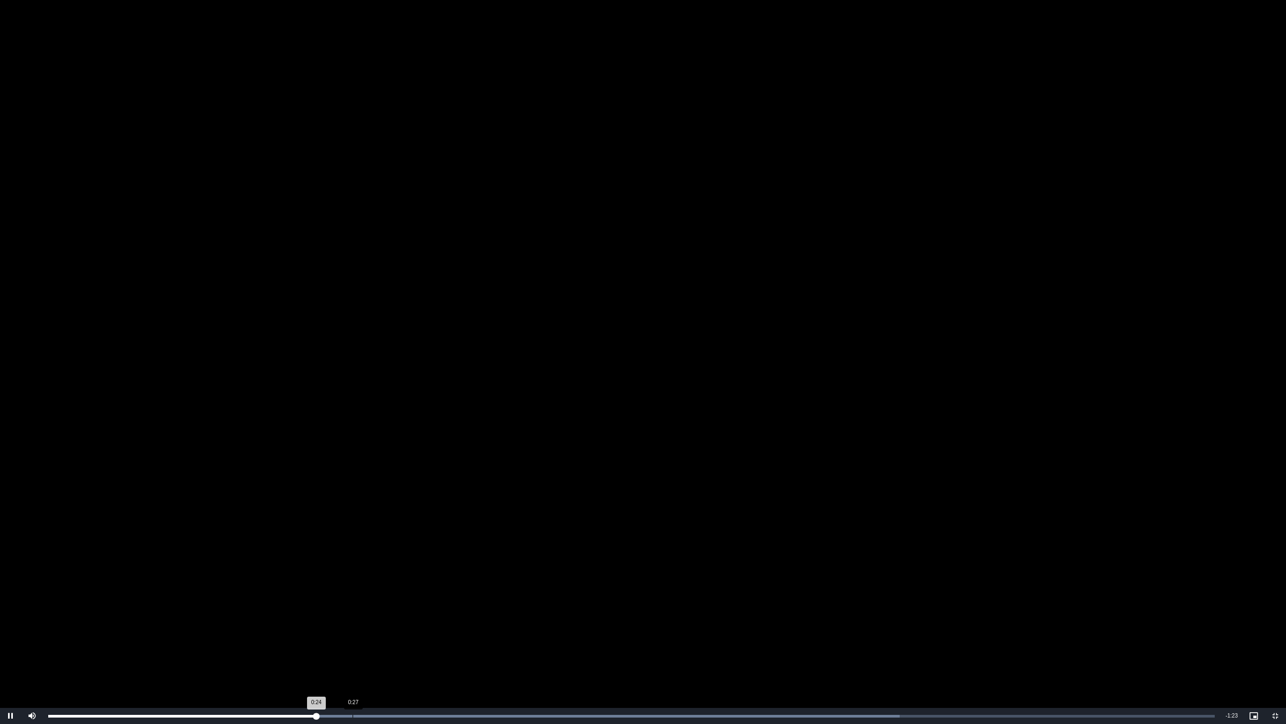
click at [348, 609] on div "Loaded : 72.97% 0:27 0:24" at bounding box center [632, 716] width 1178 height 16
click at [437, 609] on div "Loaded : 84.20% 0:35 0:30" at bounding box center [632, 716] width 1178 height 16
click at [489, 609] on div "Loaded : 89.81% 0:40 0:36" at bounding box center [632, 716] width 1178 height 16
click at [527, 609] on div "Loaded : 89.81% 0:43 0:40" at bounding box center [632, 716] width 1178 height 16
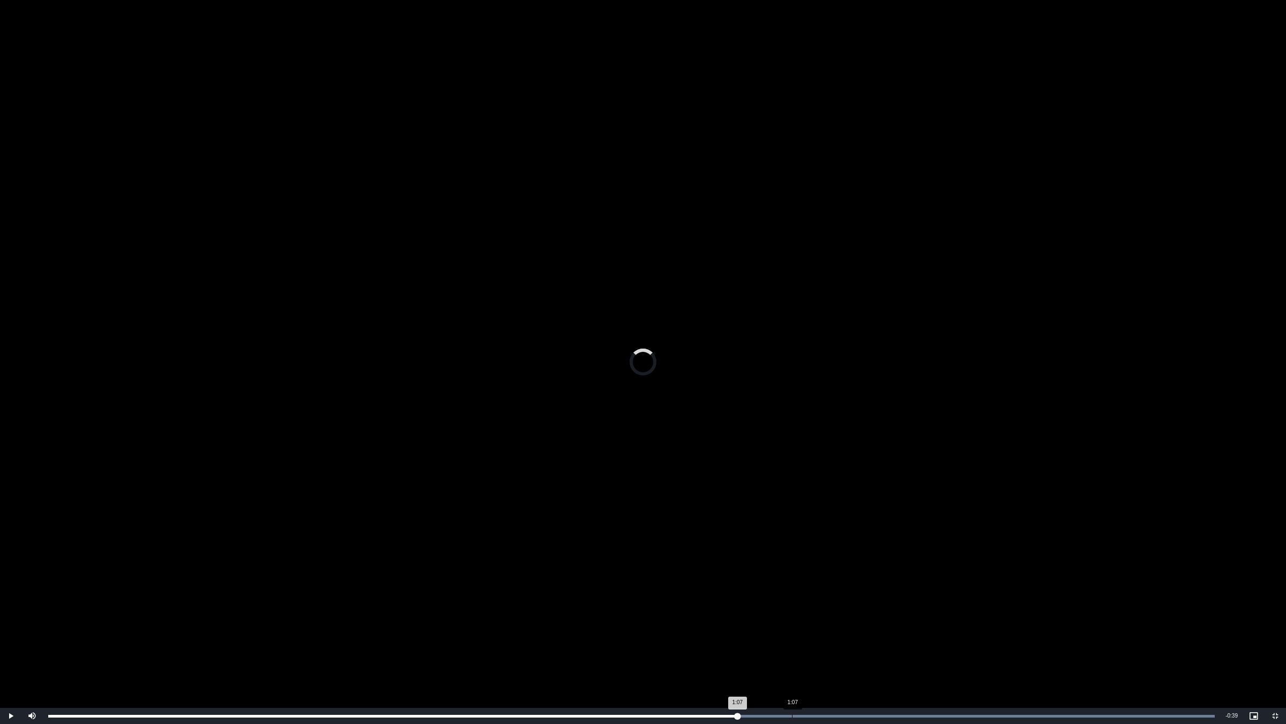
click at [792, 609] on div "Loaded : 100.00% 1:07 1:07" at bounding box center [632, 716] width 1178 height 16
click at [829, 609] on div "Loaded : 100.00% 1:11 1:08" at bounding box center [632, 716] width 1178 height 16
click at [860, 609] on div "Loaded : 100.00% 1:14 1:11" at bounding box center [632, 716] width 1178 height 16
click at [893, 609] on div "Loaded : 100.00% 1:17 1:14" at bounding box center [632, 716] width 1178 height 16
click at [950, 609] on div "Loaded : 100.00% 1:22 1:17" at bounding box center [632, 716] width 1178 height 16
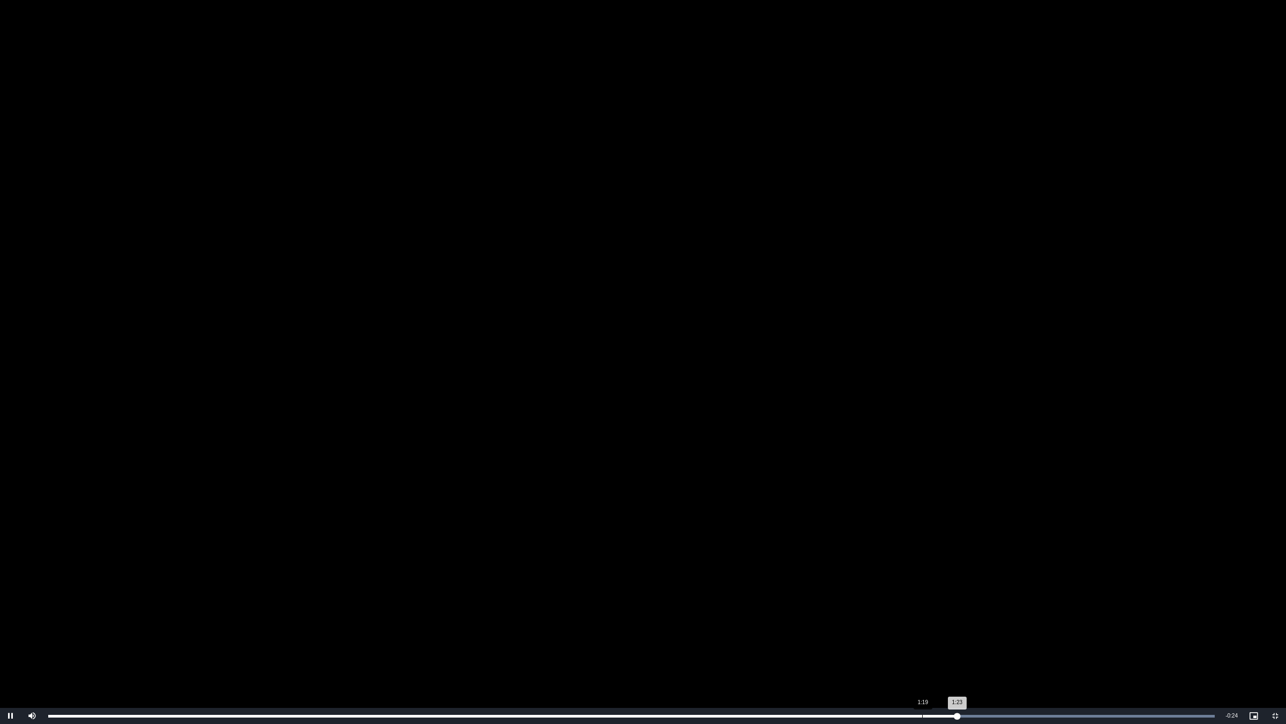
click at [923, 609] on div "Loaded : 100.00% 1:19 1:23" at bounding box center [632, 716] width 1178 height 16
click at [925, 609] on div "Loaded : 100.00% 1:20 1:25" at bounding box center [632, 716] width 1178 height 16
click at [969, 609] on div "Loaded : 100.00% 1:24 1:22" at bounding box center [632, 716] width 1178 height 16
click at [999, 609] on div "Loaded : 100.00% 1:26 1:24" at bounding box center [632, 716] width 1178 height 16
click at [1037, 609] on div "Loaded : 100.00% 1:30 1:26" at bounding box center [631, 716] width 1167 height 3
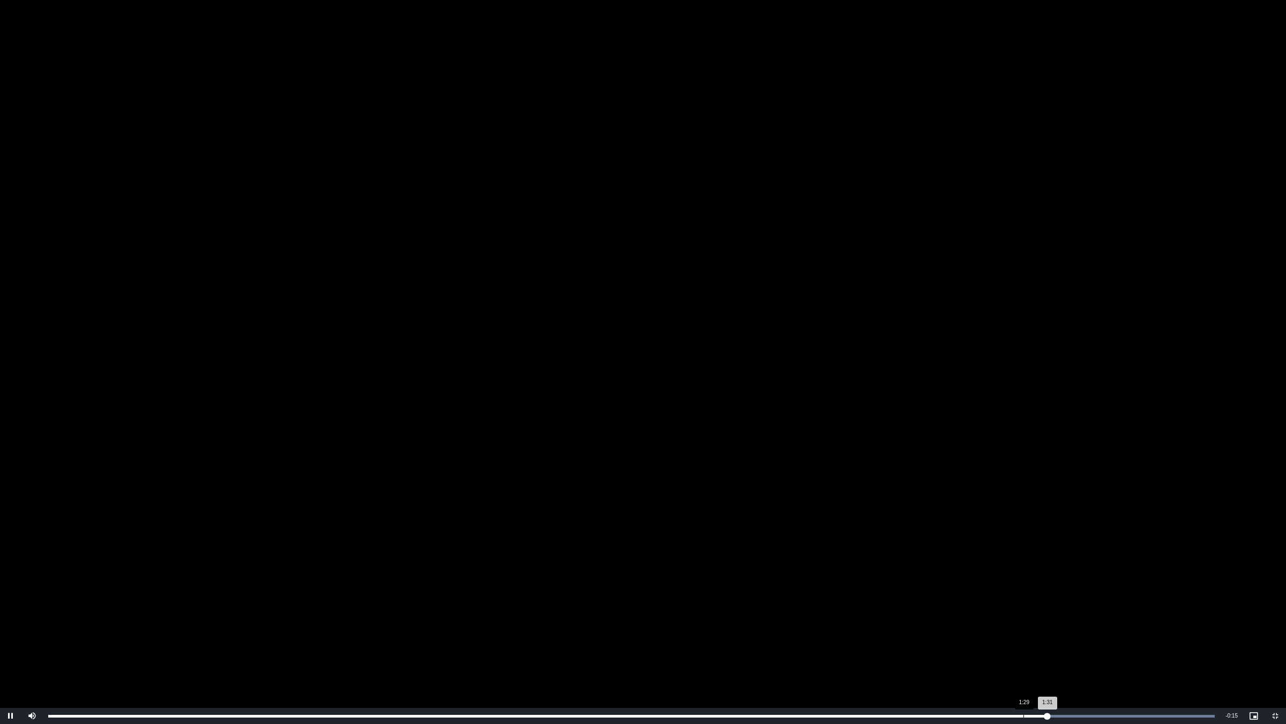
click at [991, 609] on div "Loaded : 100.00% 1:29 1:31" at bounding box center [632, 716] width 1178 height 16
click at [975, 609] on div "1:24" at bounding box center [975, 716] width 1 height 3
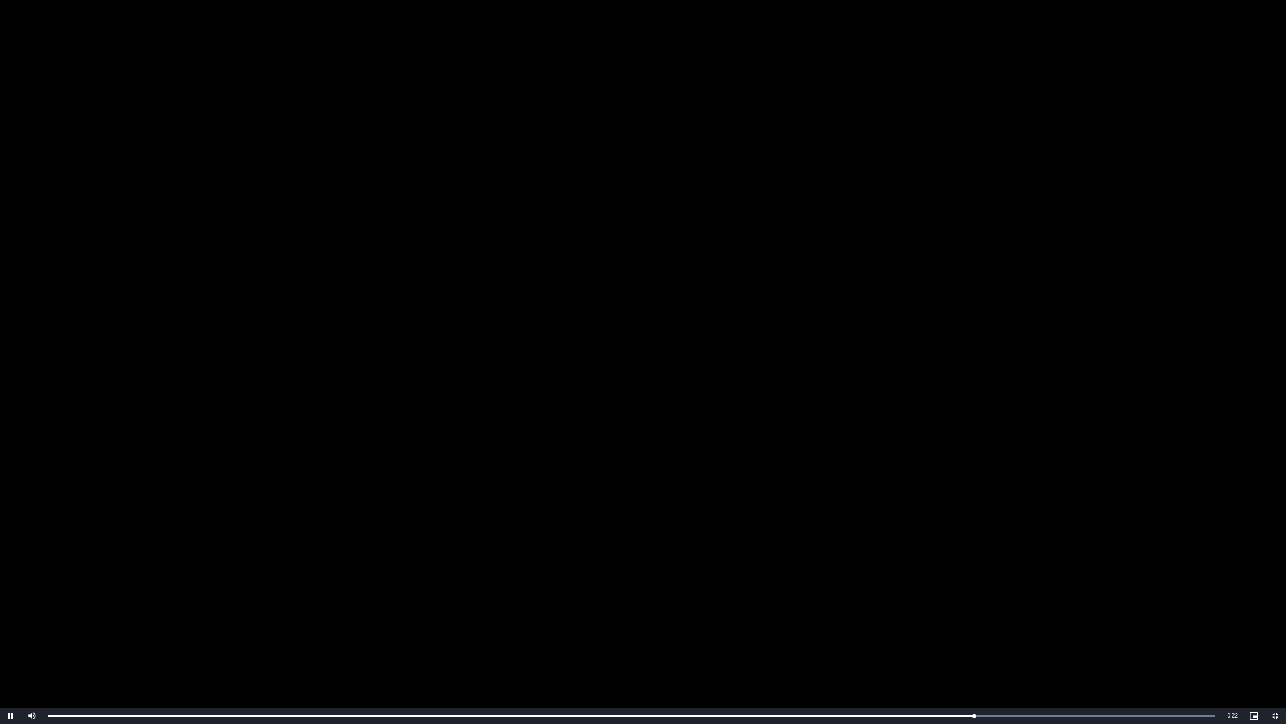
click at [786, 378] on video "To view this video please enable JavaScript, and consider upgrading to a web br…" at bounding box center [643, 362] width 1286 height 724
click at [654, 433] on video "To view this video please enable JavaScript, and consider upgrading to a web br…" at bounding box center [643, 362] width 1286 height 724
click at [35, 609] on span "Video Player" at bounding box center [31, 716] width 21 height 0
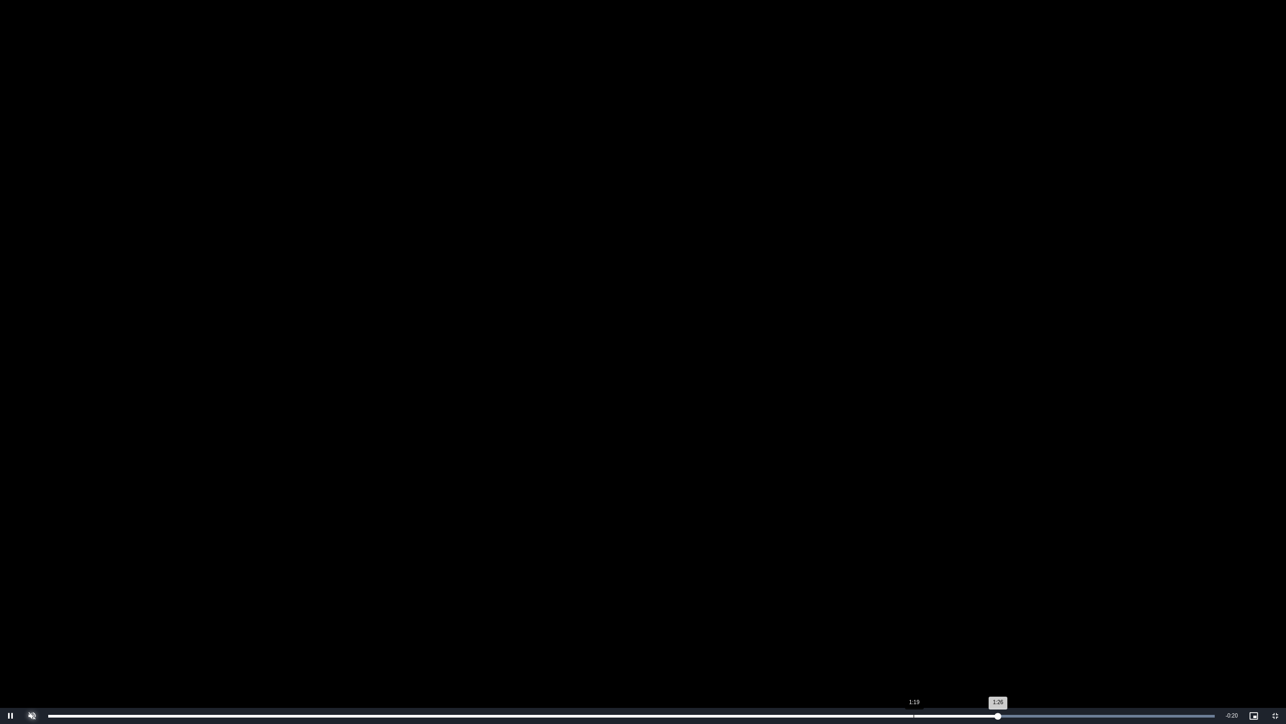
click at [917, 609] on div "Loaded : 100.00% 1:19 1:26" at bounding box center [632, 716] width 1178 height 16
click at [939, 609] on div "1:21" at bounding box center [938, 716] width 1 height 3
click at [916, 609] on div "1:19" at bounding box center [916, 716] width 1 height 3
click at [1057, 609] on div "Loaded : 100.00% 1:32 1:29" at bounding box center [632, 716] width 1178 height 16
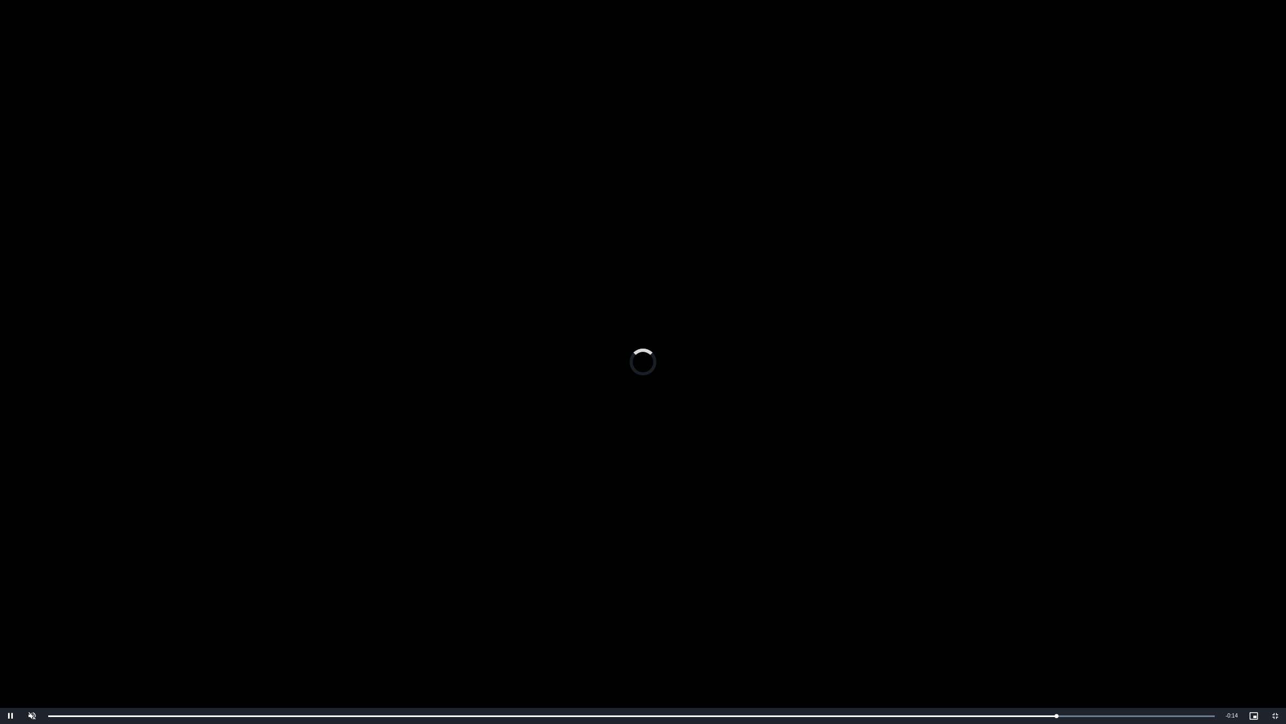
click at [851, 339] on video "To view this video please enable JavaScript, and consider upgrading to a web br…" at bounding box center [643, 362] width 1286 height 724
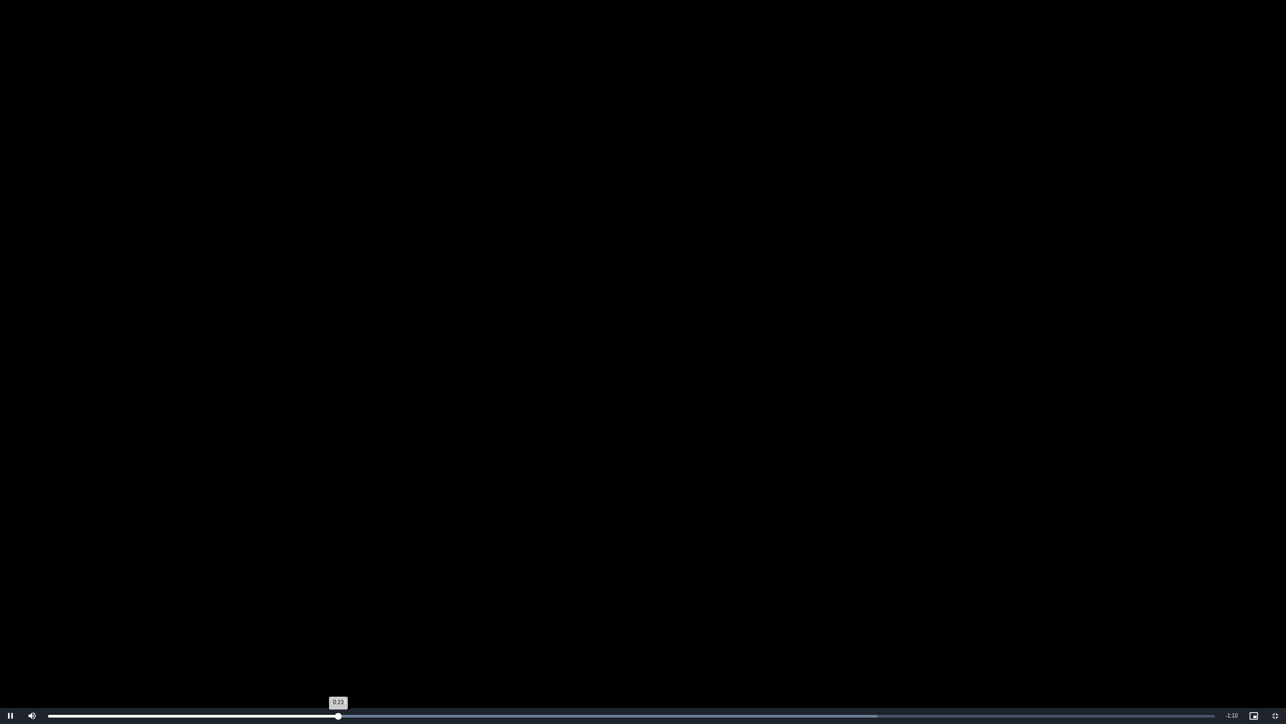
click at [338, 609] on div "0:23" at bounding box center [193, 716] width 290 height 3
click at [422, 609] on div "Loaded : 90.41% 0:29 0:26" at bounding box center [632, 716] width 1178 height 16
click at [479, 609] on div "Loaded : 90.41% 0:33 0:30" at bounding box center [632, 716] width 1178 height 16
click at [529, 609] on div "Loaded : 100.00% 0:37 0:34" at bounding box center [632, 716] width 1178 height 16
click at [611, 609] on div "Loaded : 100.00% 0:38 0:38" at bounding box center [632, 716] width 1178 height 16
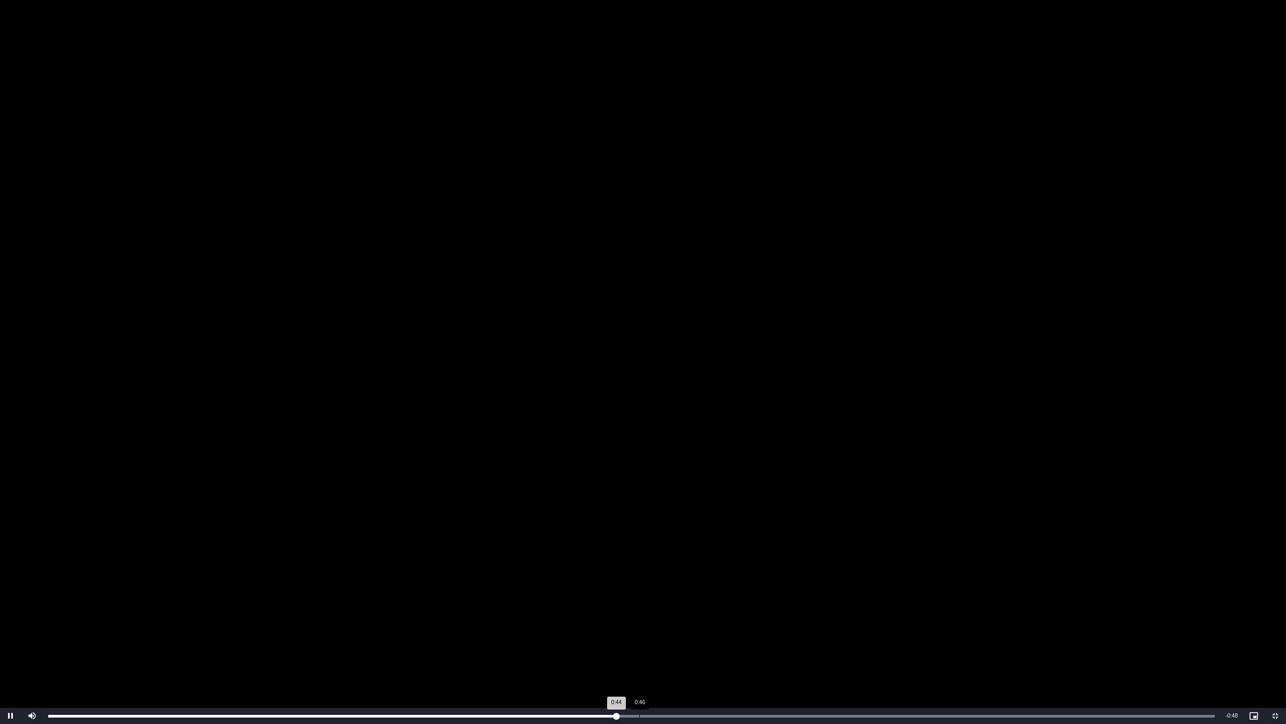
click at [639, 609] on div "Loaded : 100.00% 0:46 0:44" at bounding box center [632, 716] width 1178 height 16
click at [682, 609] on div "Loaded : 100.00% 0:49 0:47" at bounding box center [632, 716] width 1178 height 16
click at [716, 609] on div "Loaded : 100.00% 0:52 0:50" at bounding box center [632, 716] width 1178 height 16
click at [730, 609] on div "Loaded : 100.00% 0:53 0:53" at bounding box center [632, 716] width 1178 height 16
click at [761, 609] on div "Loaded : 100.00% 0:56 0:54" at bounding box center [632, 716] width 1178 height 16
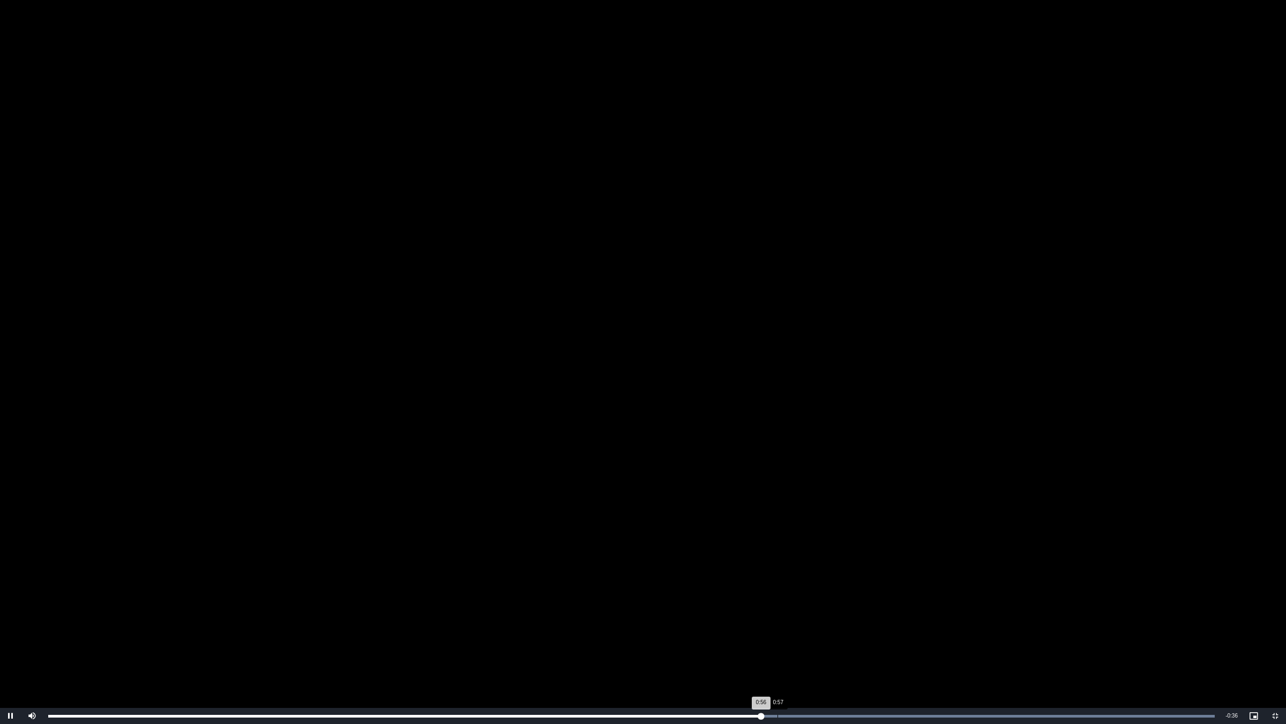
click at [778, 609] on div "Loaded : 100.00% 0:57 0:56" at bounding box center [632, 716] width 1178 height 16
click at [807, 609] on div "Loaded : 100.00% 0:59 0:58" at bounding box center [632, 716] width 1178 height 16
click at [827, 609] on div "Loaded : 100.00% 1:01 1:00" at bounding box center [632, 716] width 1178 height 16
click at [857, 609] on div "Loaded : 100.00% 1:03 1:01" at bounding box center [632, 716] width 1178 height 16
click at [909, 609] on div "Loaded : 100.00% 1:07 1:04" at bounding box center [632, 716] width 1178 height 16
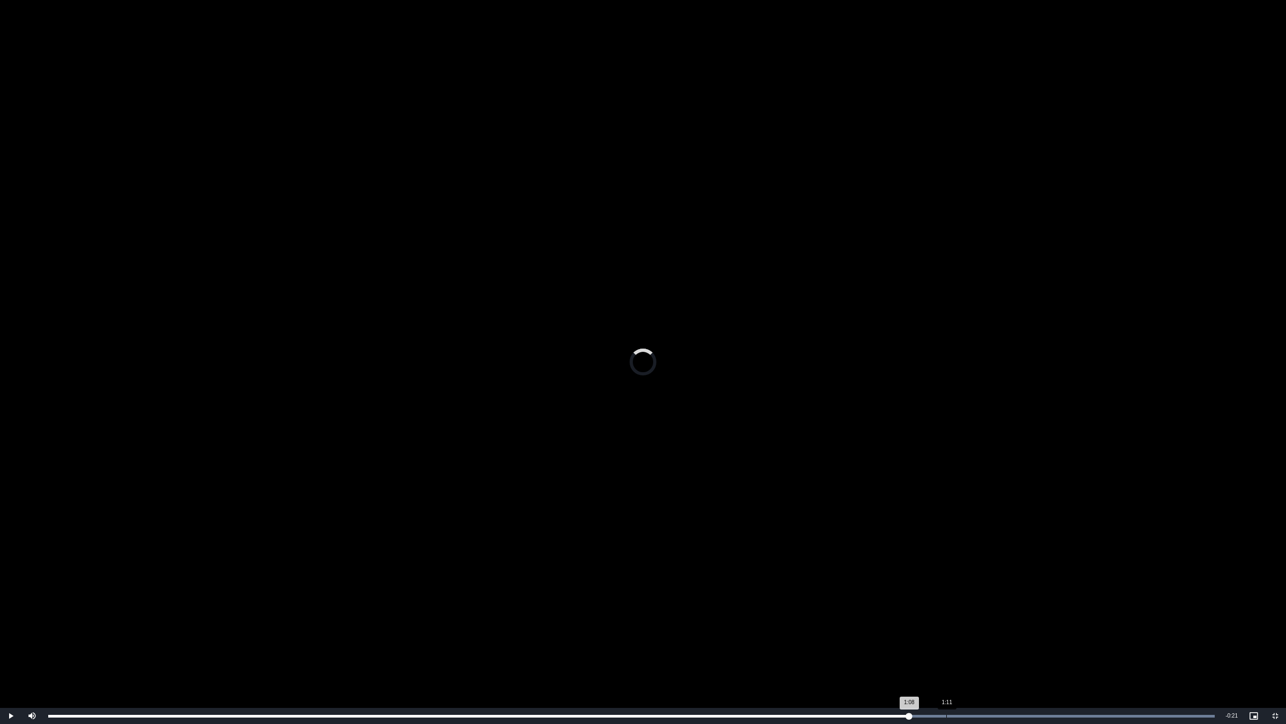
click at [957, 609] on div "Progress Bar" at bounding box center [745, 716] width 939 height 3
click at [993, 609] on div "Loaded : 100.00% 1:14 1:11" at bounding box center [632, 716] width 1178 height 16
click at [1059, 609] on div "Loaded : 100.00% 1:19 1:14" at bounding box center [632, 716] width 1178 height 16
click at [1010, 609] on div "Loaded : 100.00% 1:16 1:20" at bounding box center [632, 716] width 1178 height 16
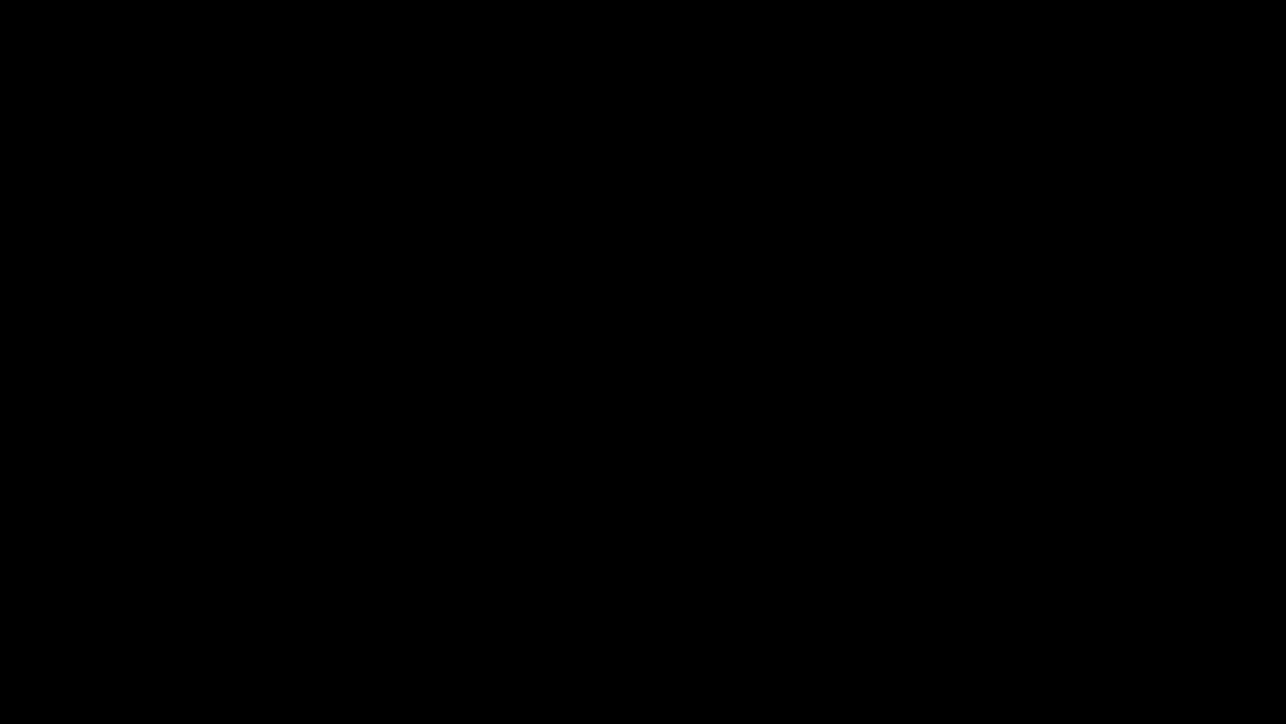
click at [920, 453] on video "To view this video please enable JavaScript, and consider upgrading to a web br…" at bounding box center [643, 362] width 1286 height 724
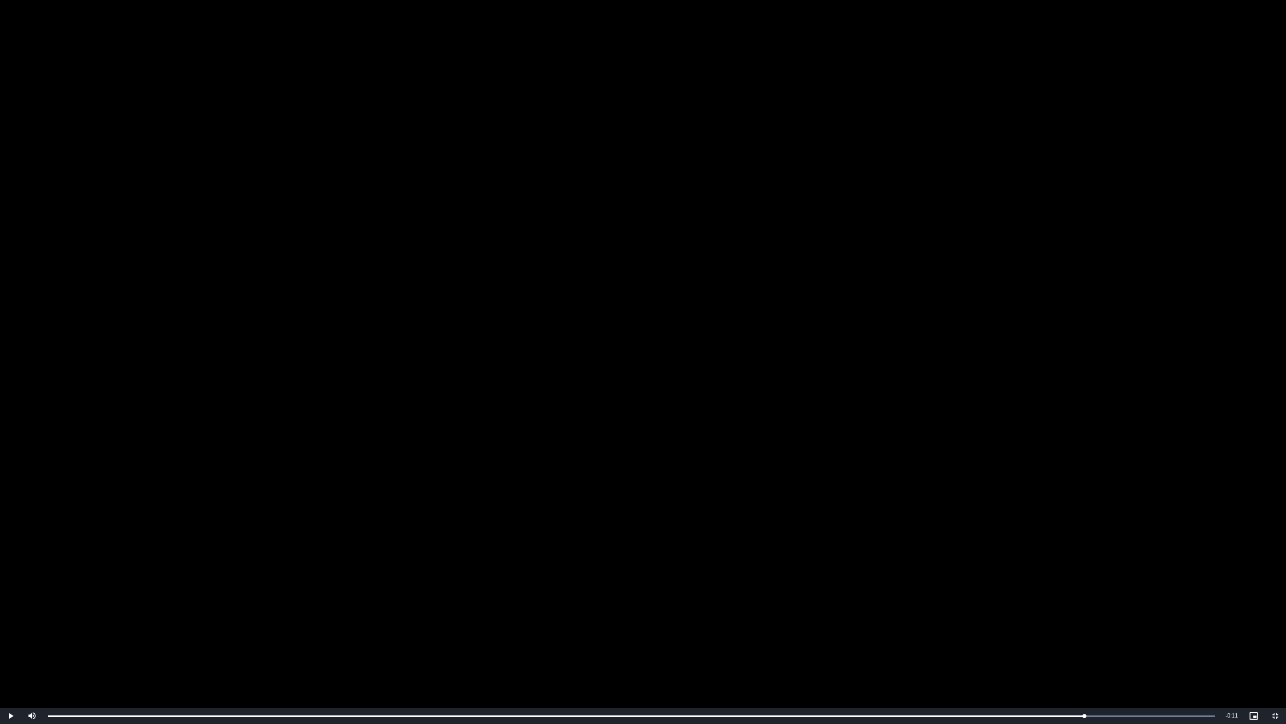
click at [920, 453] on video "To view this video please enable JavaScript, and consider upgrading to a web br…" at bounding box center [643, 362] width 1286 height 724
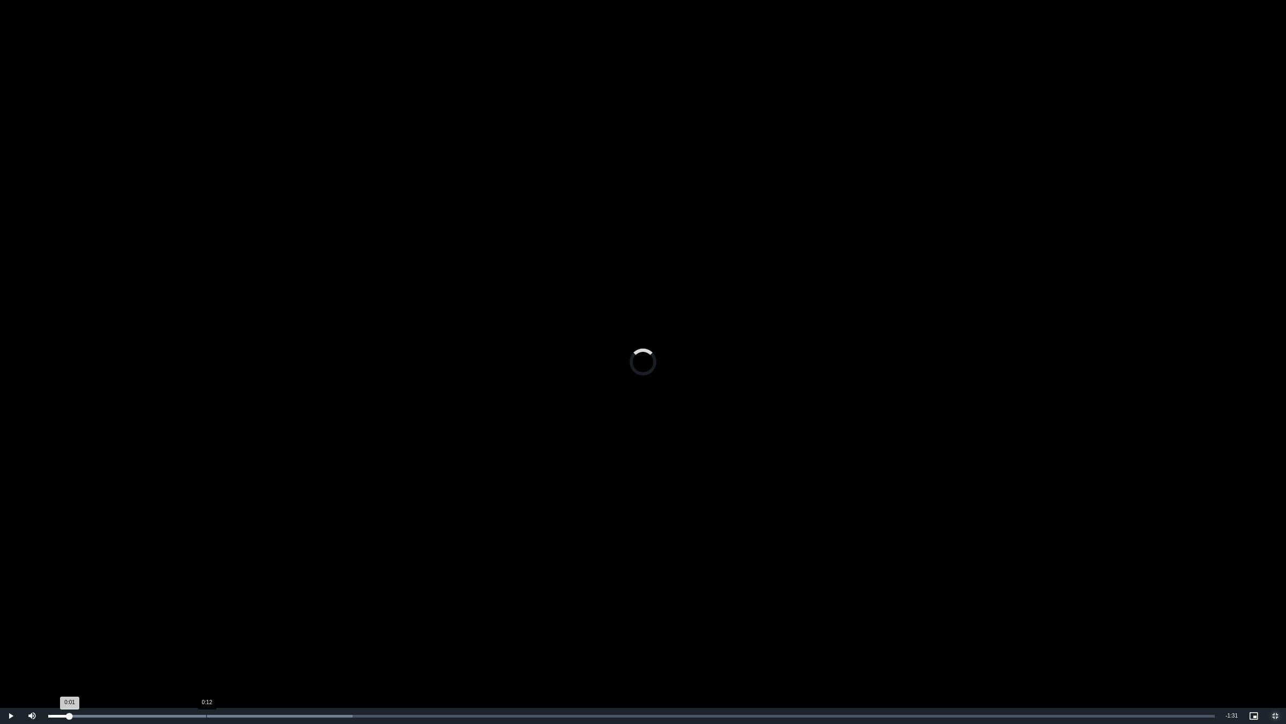
click at [206, 609] on div "0:12" at bounding box center [206, 716] width 1 height 3
click at [290, 609] on div "Loaded : 26.11% 0:18 0:12" at bounding box center [632, 716] width 1178 height 16
click at [328, 609] on div "Loaded : 32.64% 0:21 0:19" at bounding box center [632, 716] width 1178 height 16
click at [269, 609] on div "Loaded : 39.17% 0:20 0:22" at bounding box center [632, 716] width 1178 height 16
click at [274, 609] on div "0:17" at bounding box center [161, 716] width 226 height 3
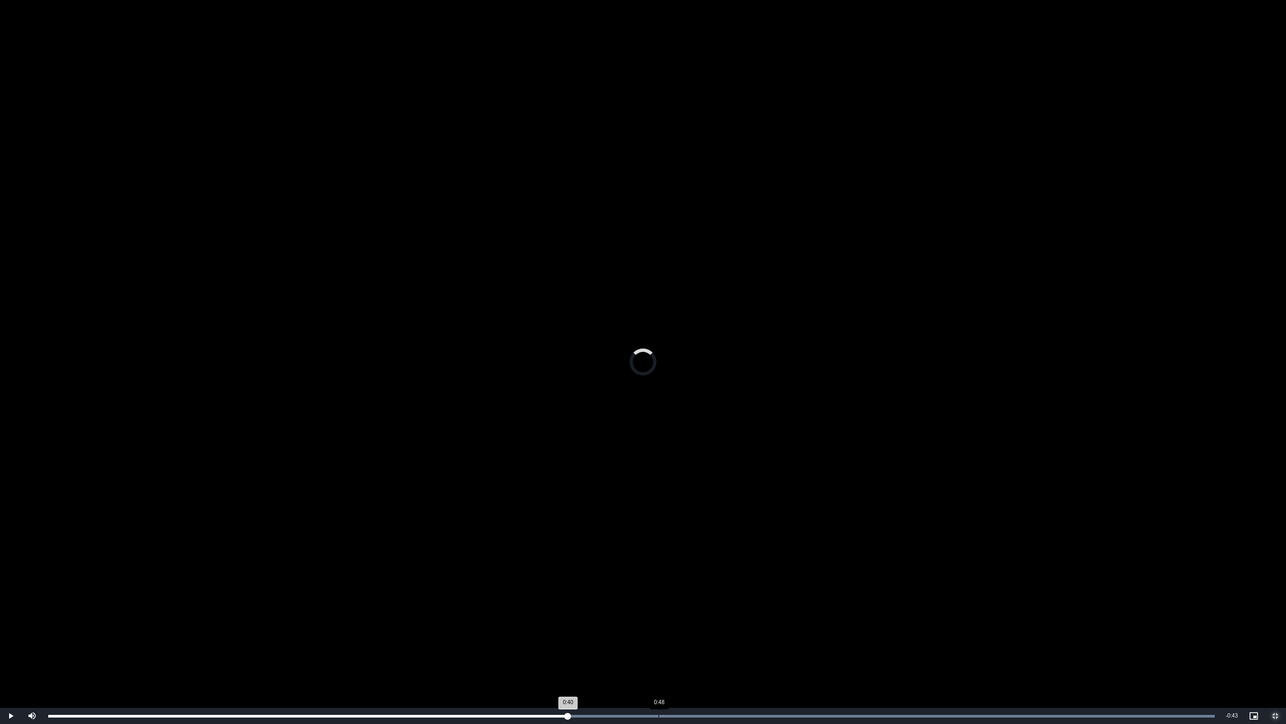
click at [658, 609] on div "Loaded : 100.00% 0:48 0:40" at bounding box center [632, 716] width 1178 height 16
click at [706, 609] on div "Progress Bar" at bounding box center [650, 716] width 1129 height 3
click at [738, 609] on div "Loaded : 100.00% 0:54 0:52" at bounding box center [632, 716] width 1178 height 16
click at [791, 609] on div "Loaded : 100.00% 0:58 0:54" at bounding box center [632, 716] width 1178 height 16
click at [957, 609] on div "Loaded : 100.00% 1:11 1:07" at bounding box center [632, 716] width 1178 height 16
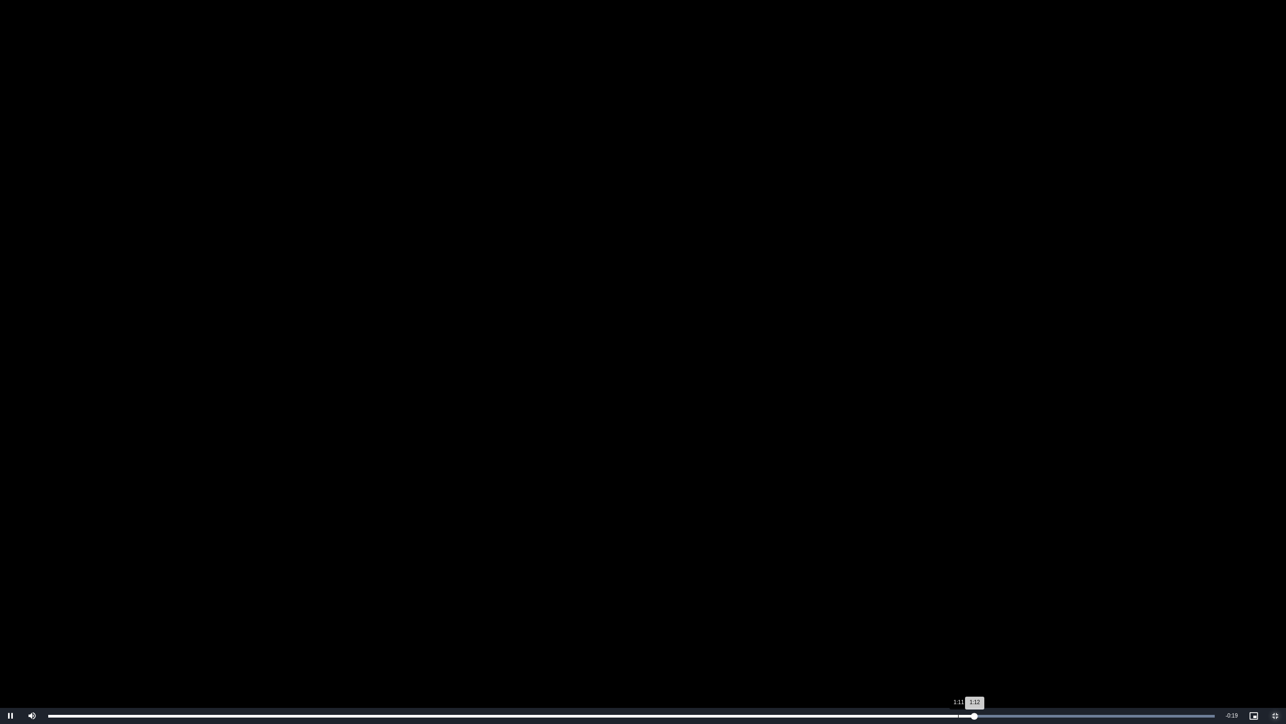
click at [957, 609] on div "Loaded : 100.00% 1:11 1:12" at bounding box center [632, 716] width 1178 height 16
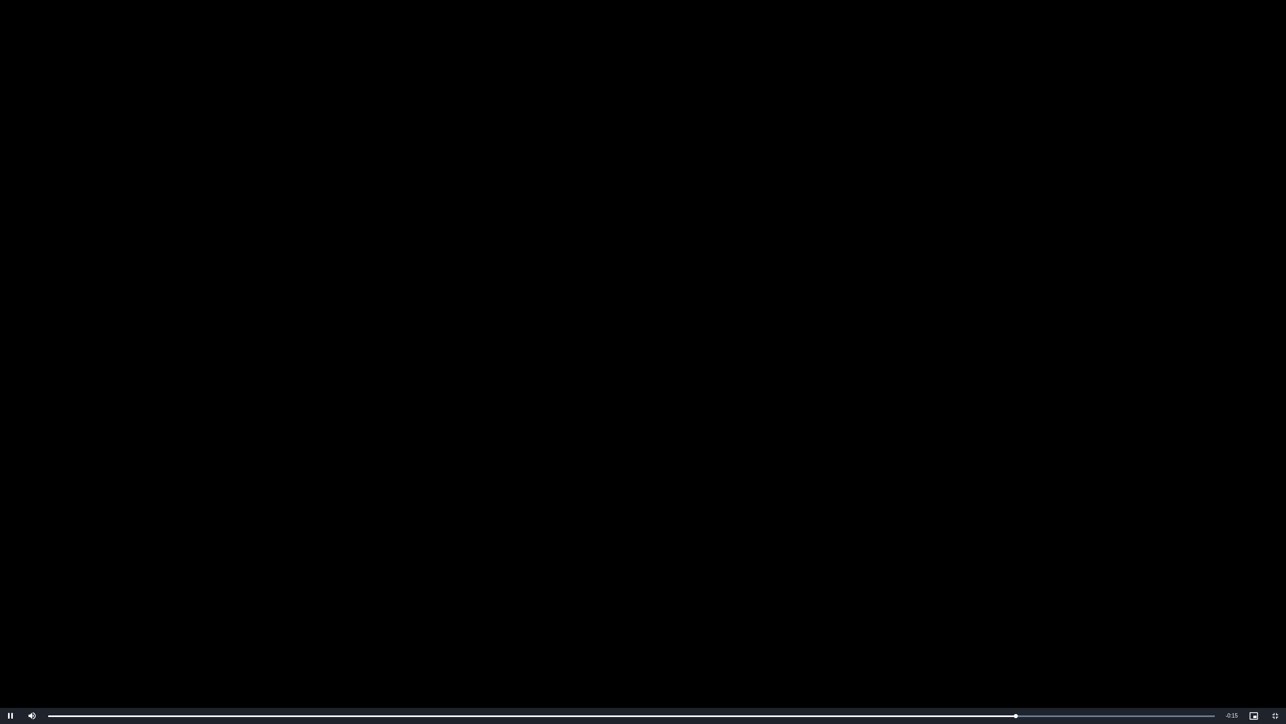
click at [988, 540] on video "To view this video please enable JavaScript, and consider upgrading to a web br…" at bounding box center [643, 362] width 1286 height 724
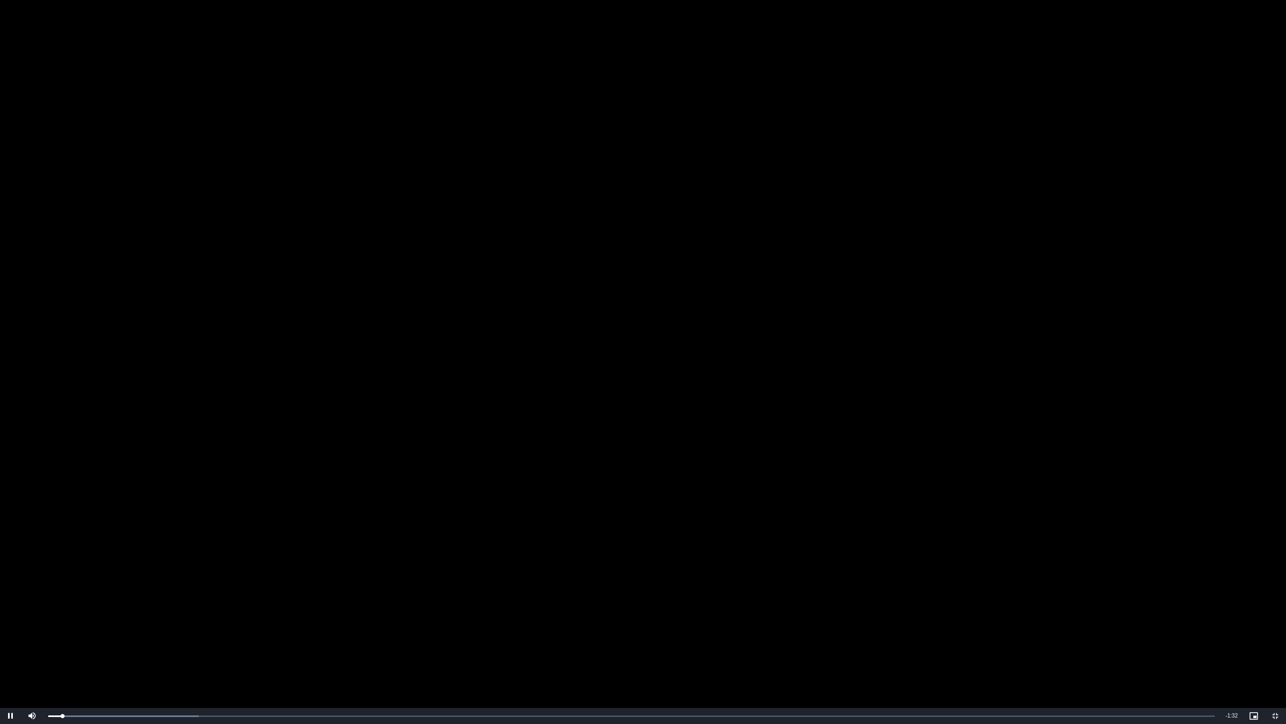
click at [177, 609] on video "To view this video please enable JavaScript, and consider upgrading to a web br…" at bounding box center [643, 362] width 1286 height 724
click at [177, 609] on div "Loaded : 12.92% 0:10 0:01" at bounding box center [632, 716] width 1178 height 16
click at [229, 563] on video "To view this video please enable JavaScript, and consider upgrading to a web br…" at bounding box center [643, 362] width 1286 height 724
click at [260, 609] on div "Loaded : 19.37% 0:16 0:10" at bounding box center [632, 716] width 1178 height 16
click at [309, 609] on div "Loaded : 32.29% 0:20 0:17" at bounding box center [632, 716] width 1178 height 16
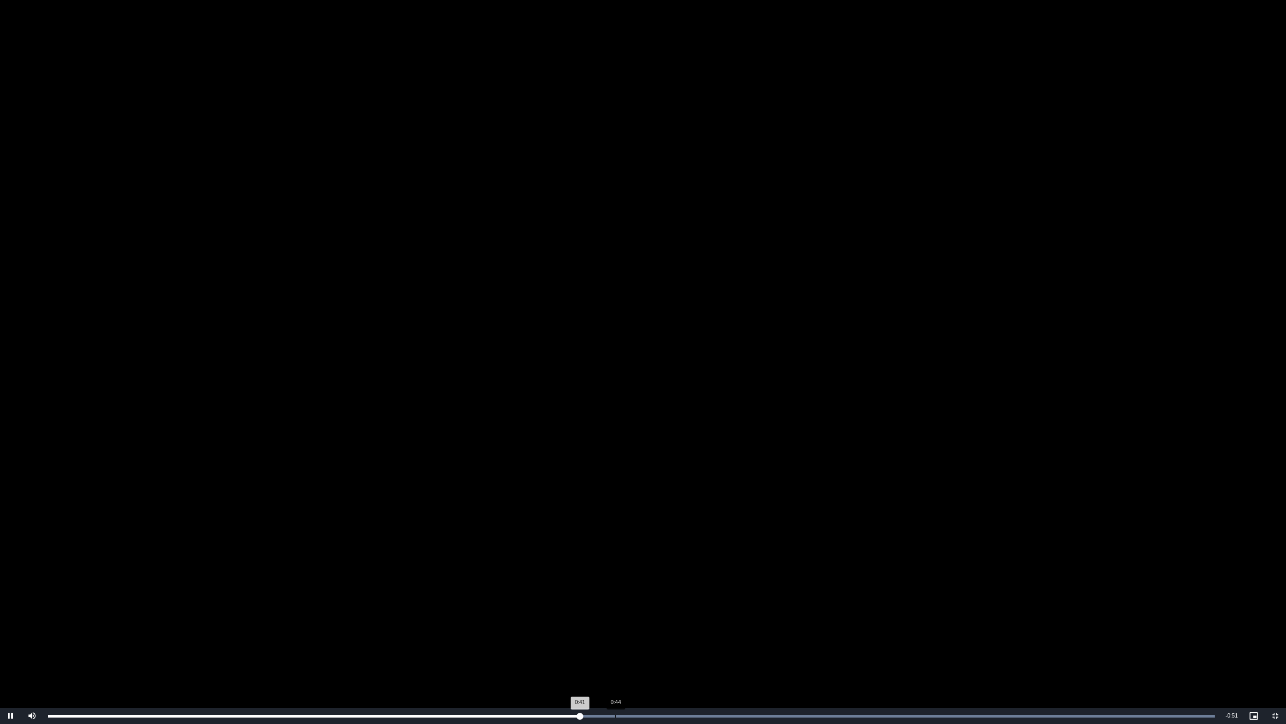
click at [617, 609] on div "Loaded : 100.00% 0:44 0:41" at bounding box center [632, 716] width 1178 height 16
click at [651, 609] on div "Loaded : 100.00% 0:47 0:44" at bounding box center [632, 716] width 1178 height 16
click at [709, 609] on div "Loaded : 100.00% 0:52 0:47" at bounding box center [632, 716] width 1178 height 16
click at [752, 609] on div "Loaded : 100.00% 0:52 0:52" at bounding box center [632, 716] width 1178 height 16
click at [778, 609] on div "Loaded : 100.00% 0:56 0:55" at bounding box center [632, 716] width 1178 height 16
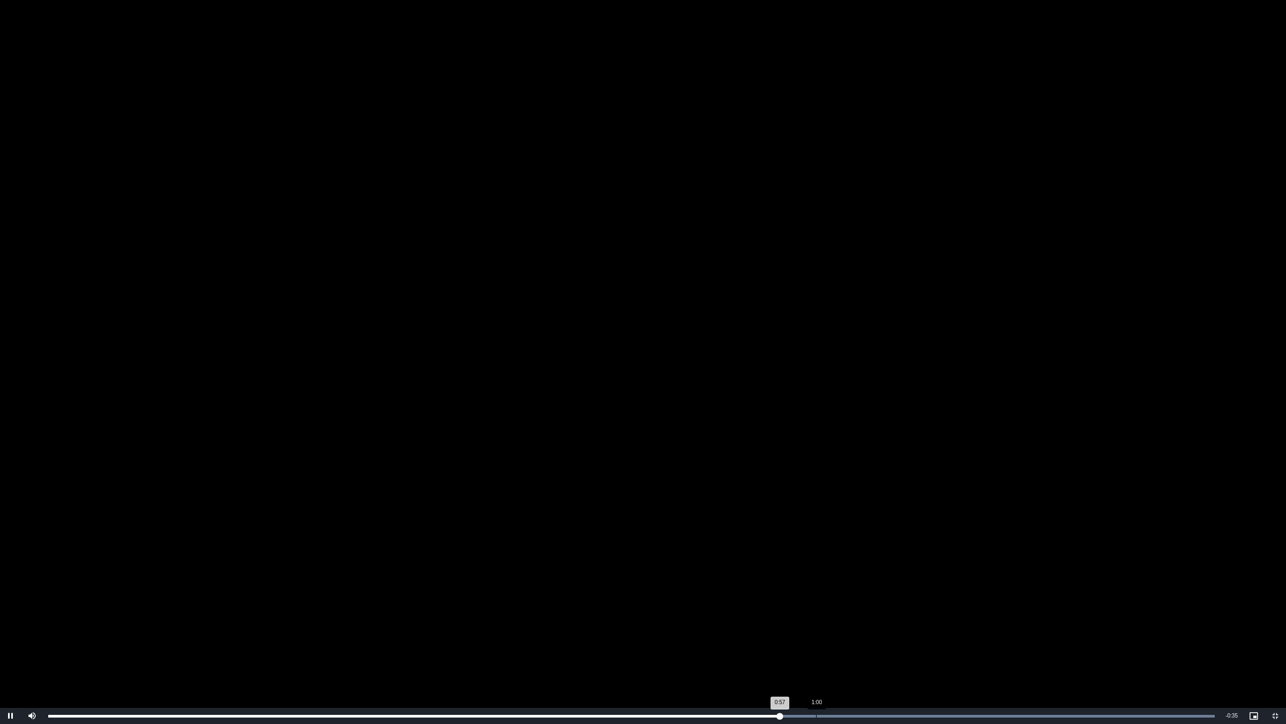
click at [816, 609] on div "Loaded : 100.00% 1:00 0:57" at bounding box center [632, 716] width 1178 height 16
click at [887, 609] on div "Loaded : 100.00% 1:05 1:00" at bounding box center [632, 716] width 1178 height 16
click at [959, 609] on div "Loaded : 100.00% 1:11 1:06" at bounding box center [632, 716] width 1178 height 16
click at [917, 609] on div "Loaded : 100.00% 1:08 1:12" at bounding box center [632, 716] width 1178 height 16
click at [1051, 609] on div "Loaded : 100.00% 1:19 1:17" at bounding box center [632, 716] width 1178 height 16
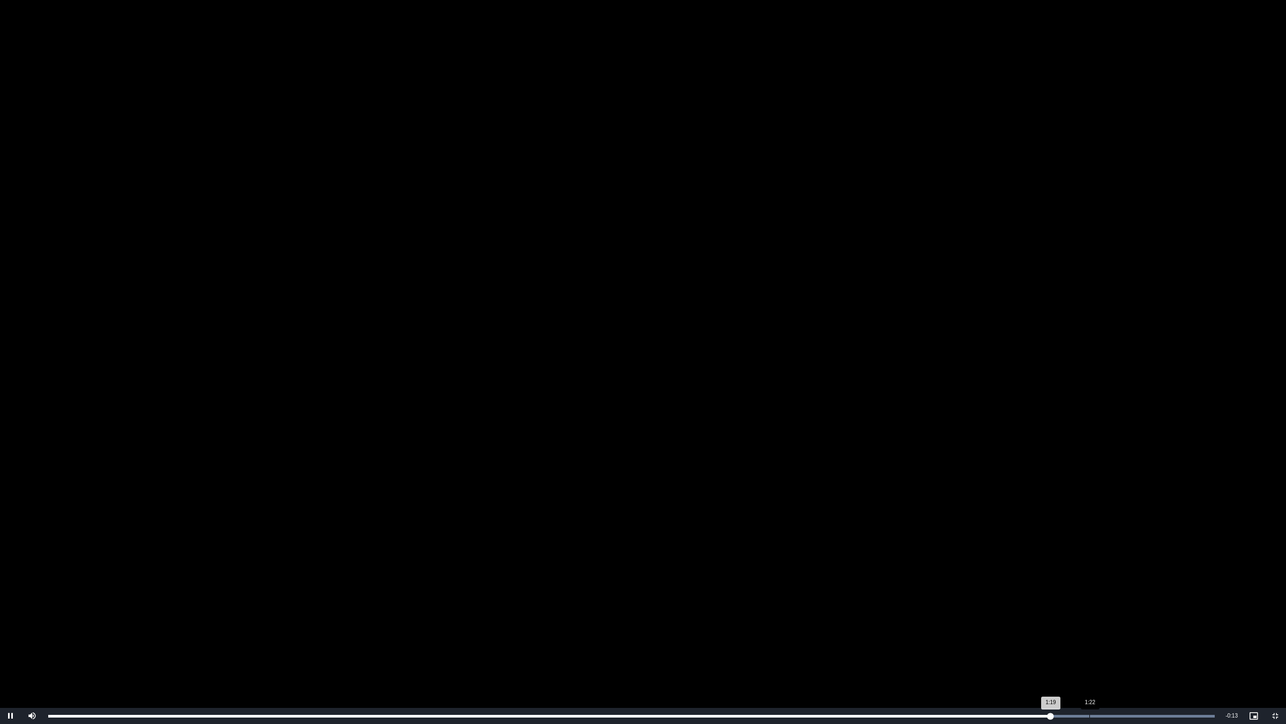
click at [1100, 609] on div "Loaded : 100.00% 1:22 1:19" at bounding box center [632, 716] width 1178 height 16
click at [1129, 609] on div "Loaded : 100.00% 1:25 1:23" at bounding box center [632, 716] width 1178 height 16
click at [1090, 609] on div "Loaded : 100.00% 1:22 1:25" at bounding box center [632, 716] width 1178 height 16
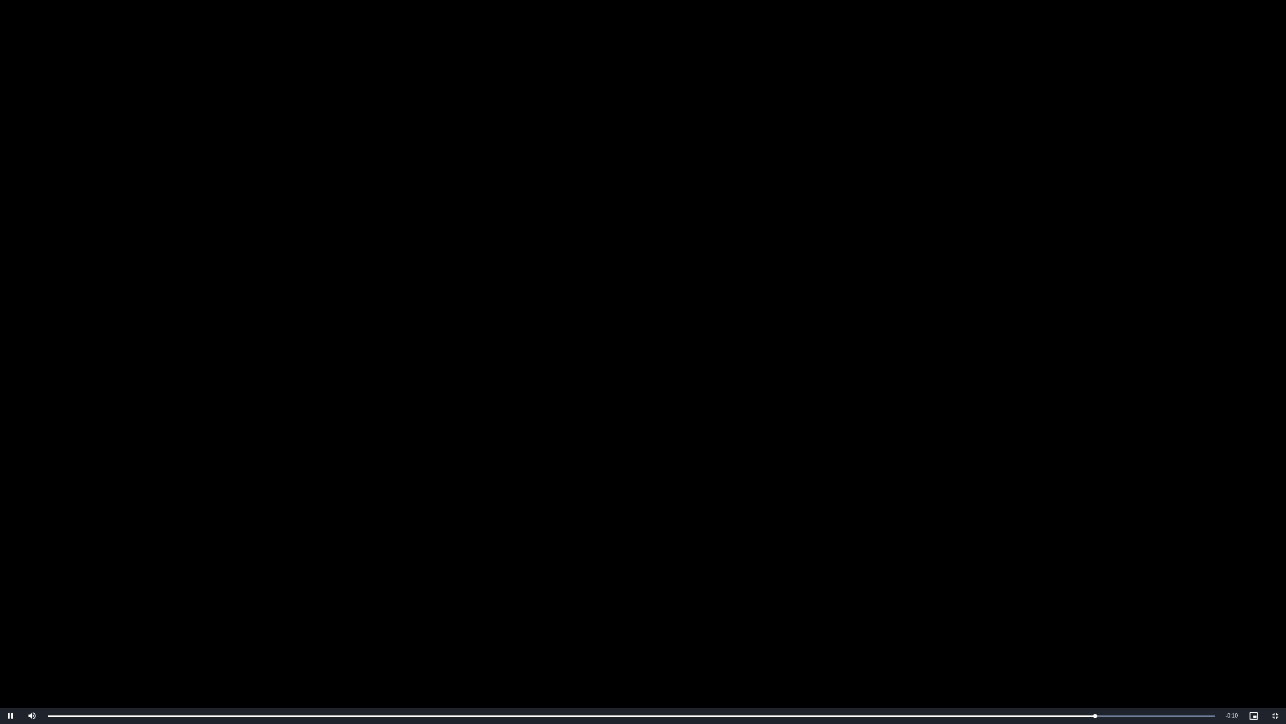
click at [617, 428] on video "To view this video please enable JavaScript, and consider upgrading to a web br…" at bounding box center [643, 362] width 1286 height 724
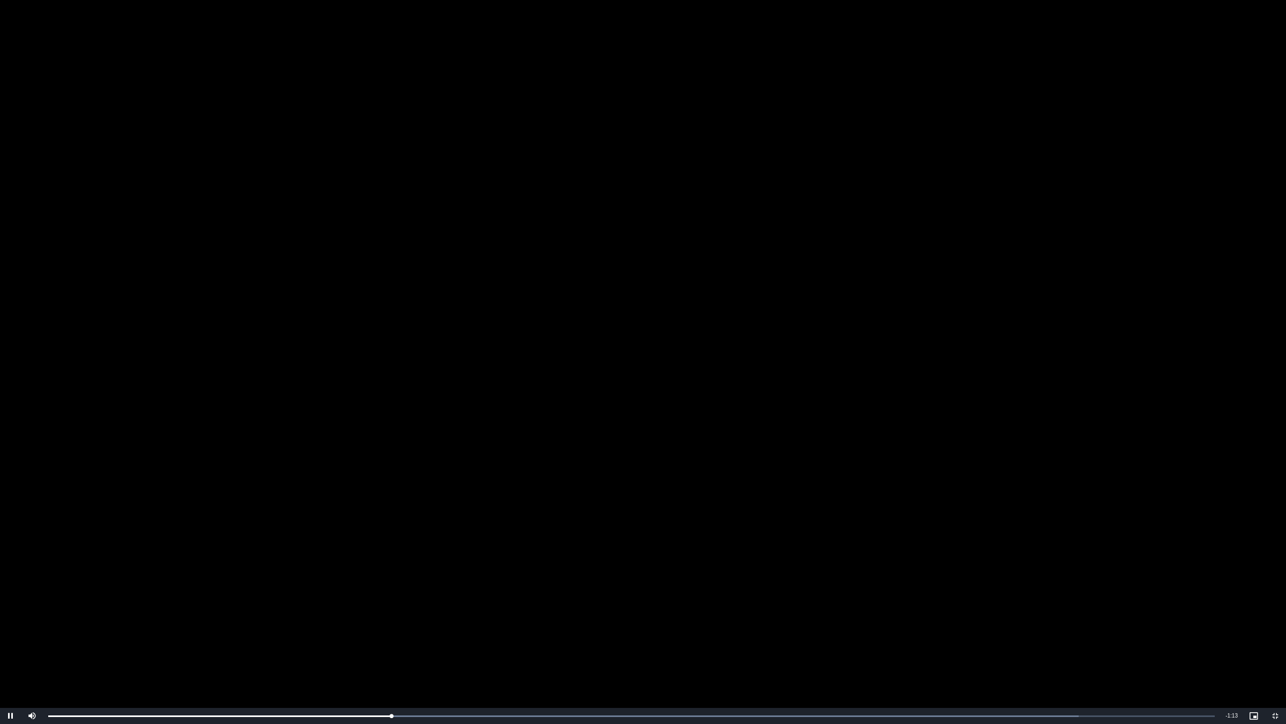
click at [382, 471] on video "To view this video please enable JavaScript, and consider upgrading to a web br…" at bounding box center [643, 362] width 1286 height 724
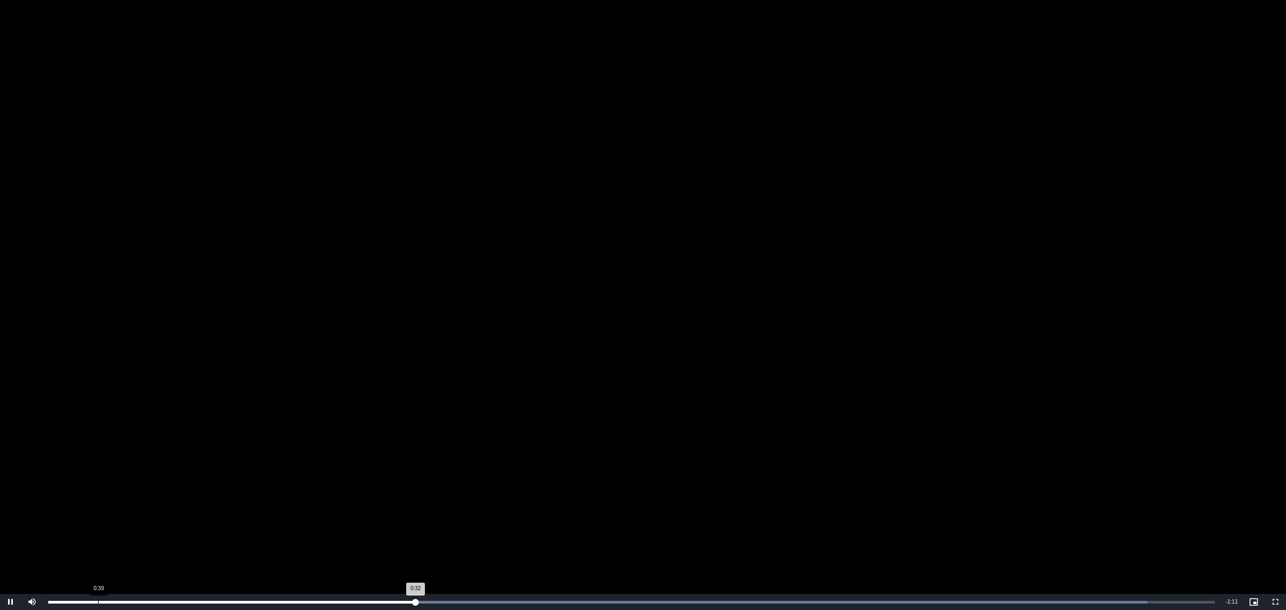
click at [615, 594] on div "Loaded : 94.21% 0:39 0:32" at bounding box center [632, 602] width 1178 height 16
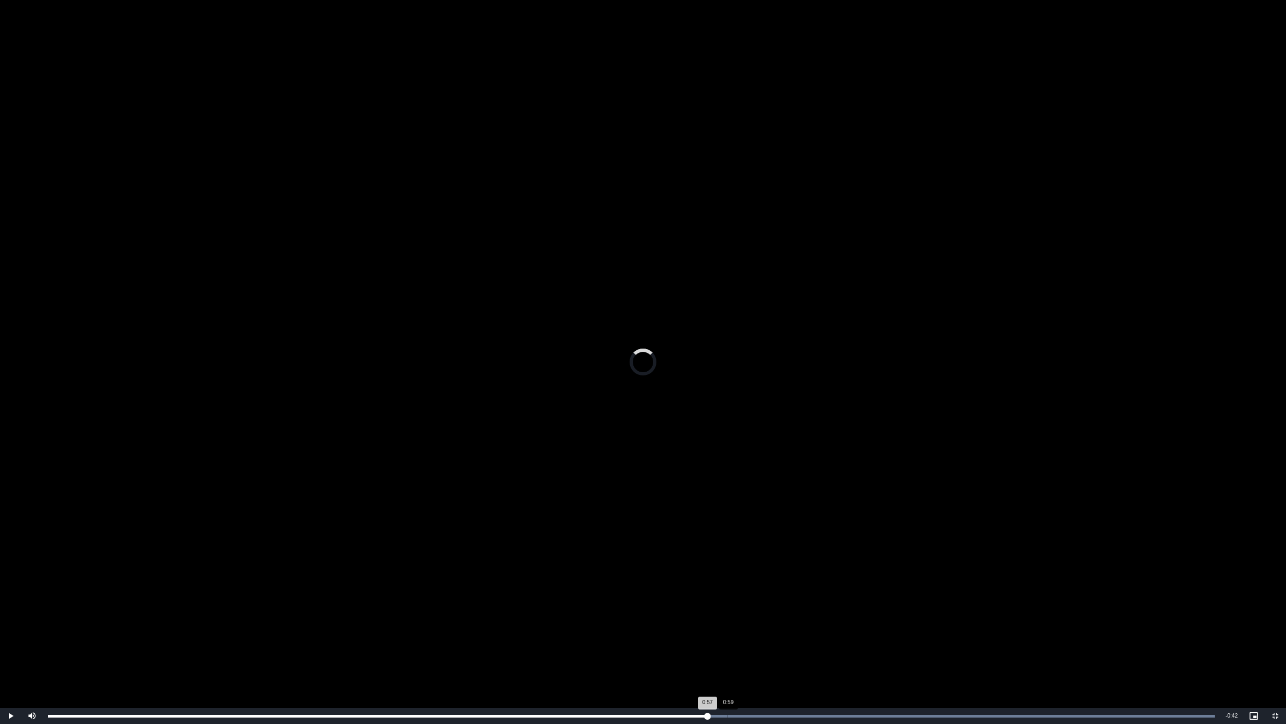
click at [728, 609] on div "Loaded : 100.00% 0:59 0:57" at bounding box center [632, 716] width 1178 height 16
click at [757, 609] on div "Loaded : 100.00% 1:00 0:59" at bounding box center [632, 716] width 1178 height 16
click at [797, 609] on div "Loaded : 100.00% 1:05 1:01" at bounding box center [632, 716] width 1178 height 16
click at [835, 609] on div "Loaded : 100.00% 1:08 1:05" at bounding box center [632, 716] width 1178 height 16
click at [910, 609] on div "Loaded : 100.00% 1:15 1:15" at bounding box center [632, 716] width 1178 height 16
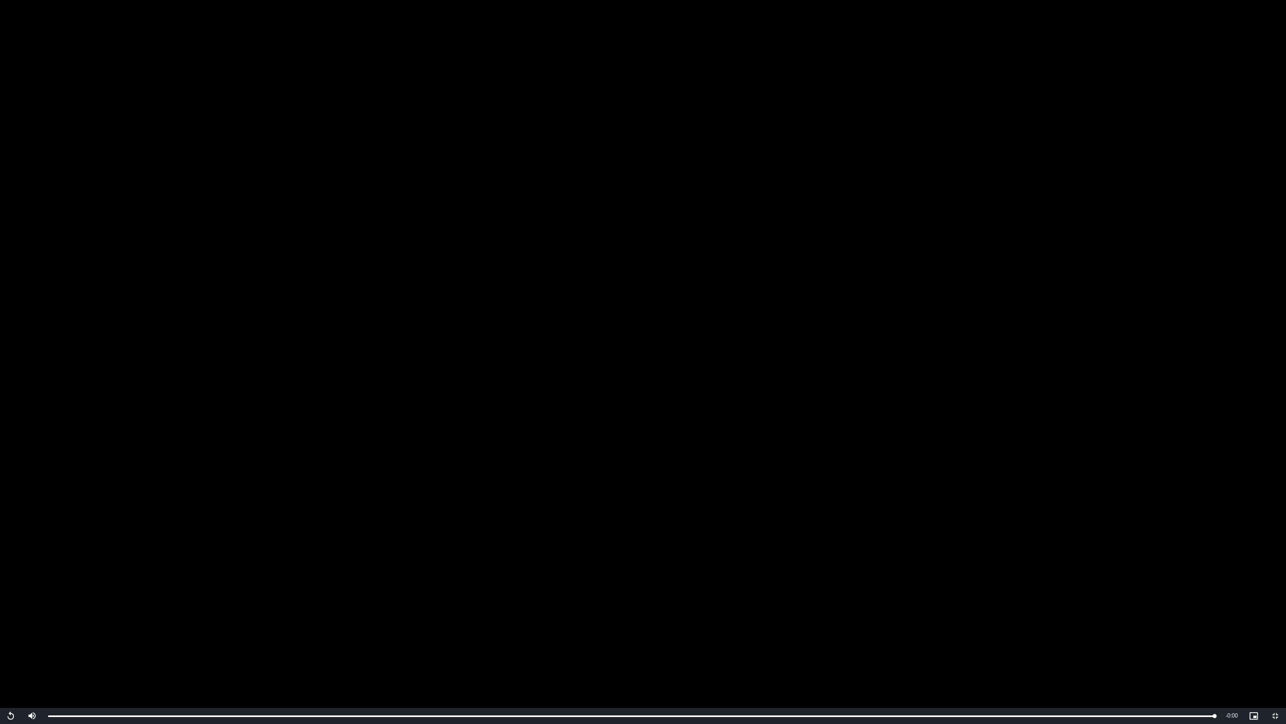
click at [715, 465] on video "To view this video please enable JavaScript, and consider upgrading to a web br…" at bounding box center [643, 362] width 1286 height 724
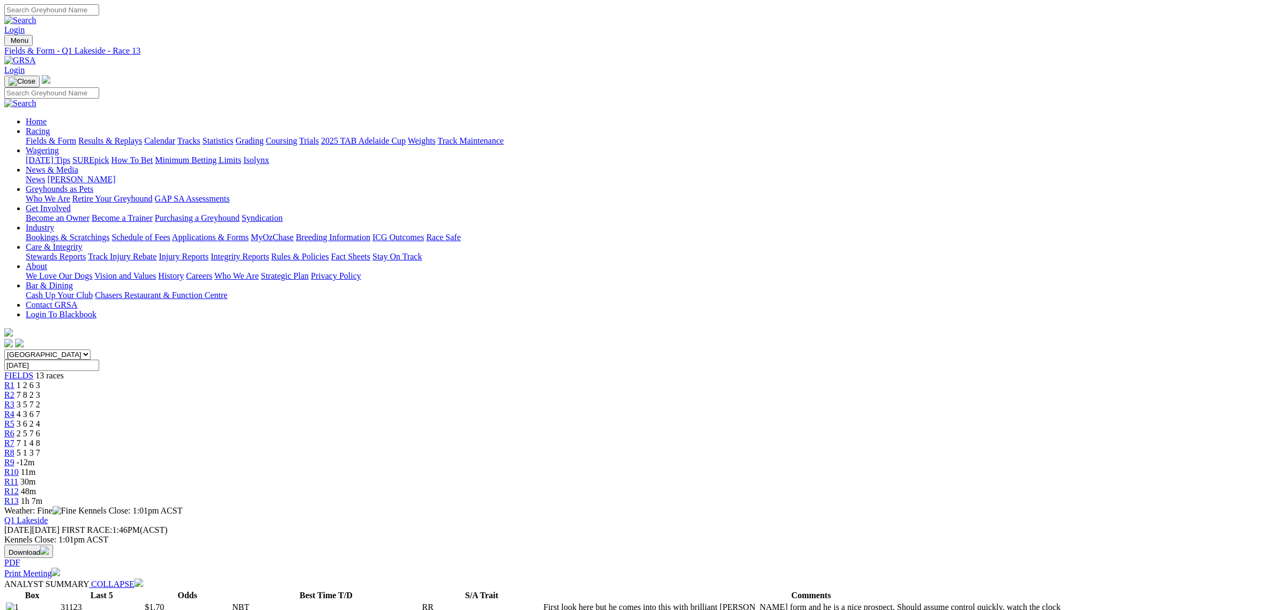
click at [76, 136] on link "Fields & Form" at bounding box center [51, 140] width 50 height 9
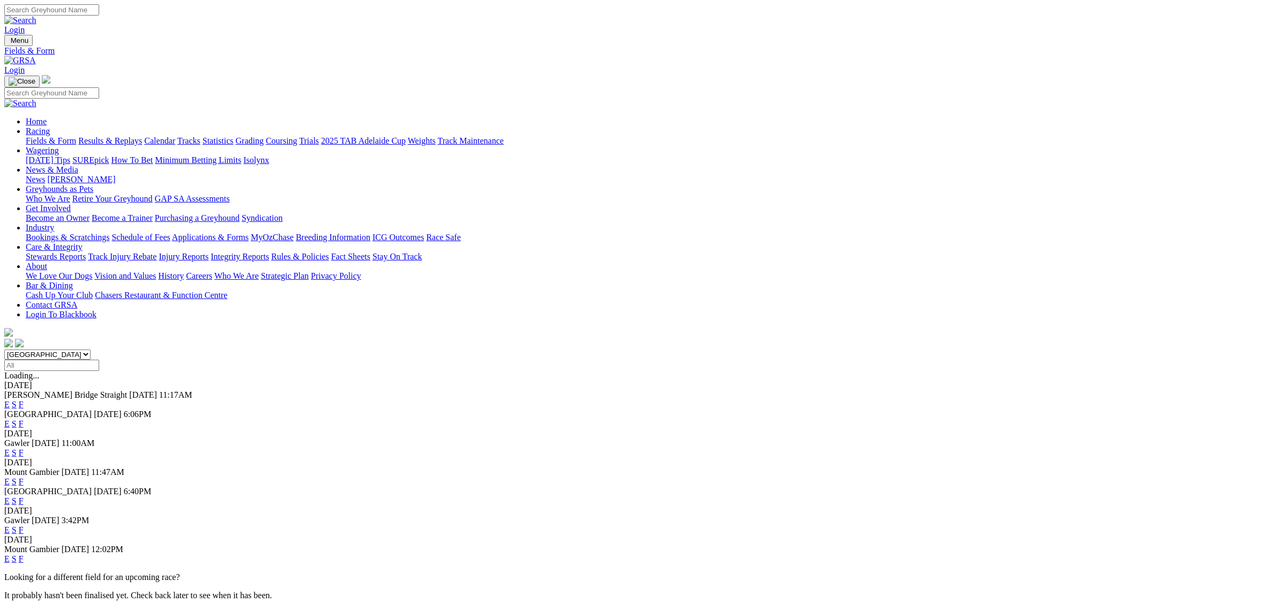
click at [91, 349] on select "[GEOGRAPHIC_DATA] [GEOGRAPHIC_DATA] [GEOGRAPHIC_DATA] [GEOGRAPHIC_DATA] [GEOGRA…" at bounding box center [47, 354] width 86 height 10
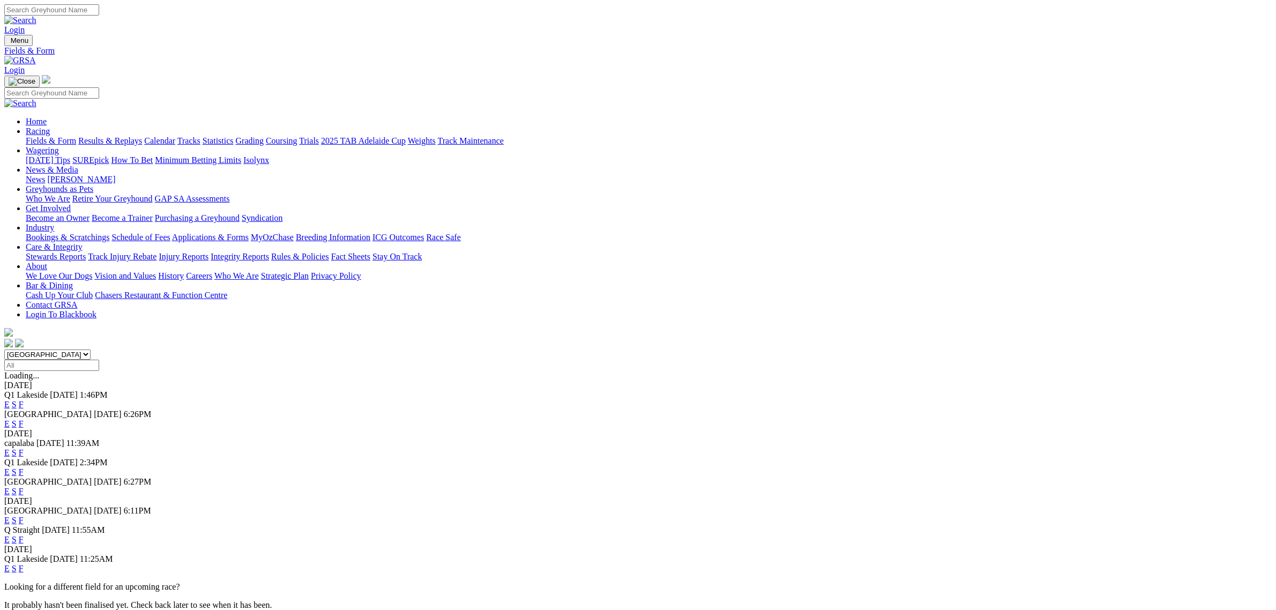
click at [91, 349] on select "[GEOGRAPHIC_DATA] [GEOGRAPHIC_DATA] [GEOGRAPHIC_DATA] [GEOGRAPHIC_DATA] [GEOGRA…" at bounding box center [47, 354] width 86 height 10
select select "[GEOGRAPHIC_DATA]"
click at [91, 349] on select "[GEOGRAPHIC_DATA] [GEOGRAPHIC_DATA] [GEOGRAPHIC_DATA] [GEOGRAPHIC_DATA] [GEOGRA…" at bounding box center [47, 354] width 86 height 10
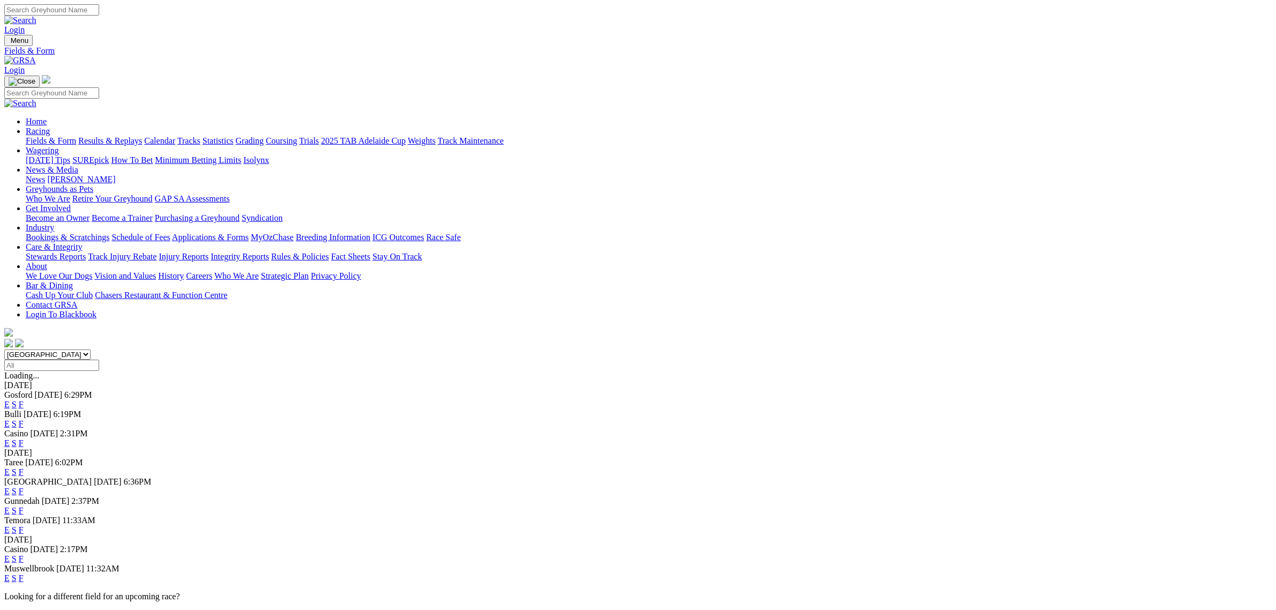
click at [10, 438] on link "E" at bounding box center [6, 442] width 5 height 9
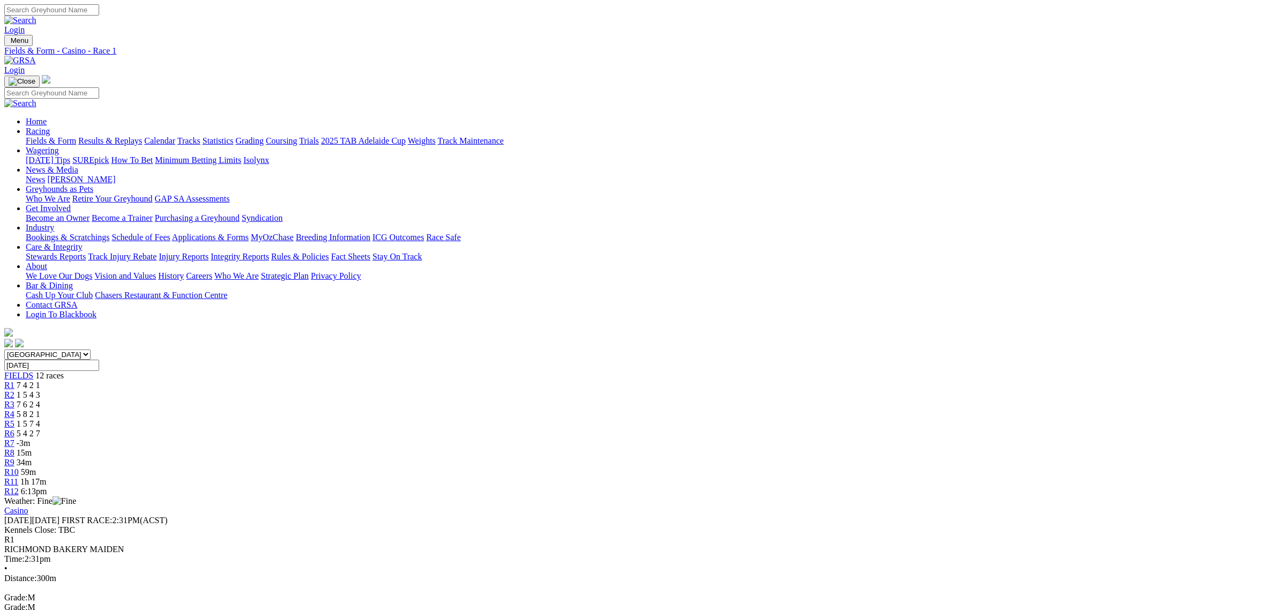
click at [31, 438] on span "-3m" at bounding box center [24, 442] width 14 height 9
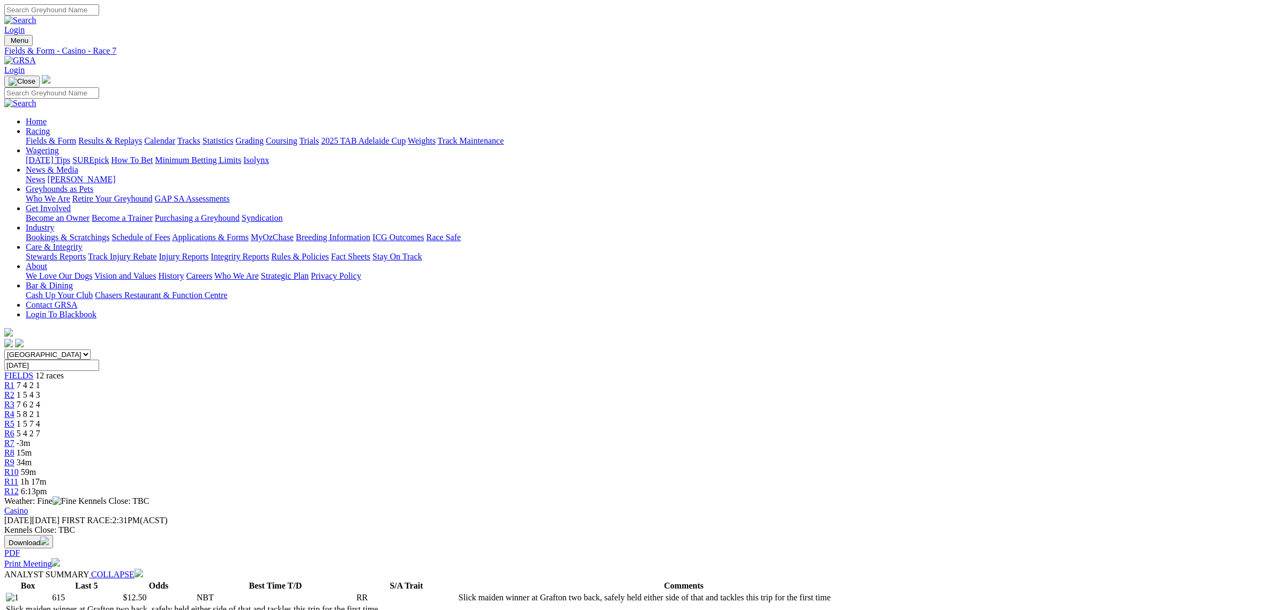
scroll to position [335, 0]
